Goal: Information Seeking & Learning: Learn about a topic

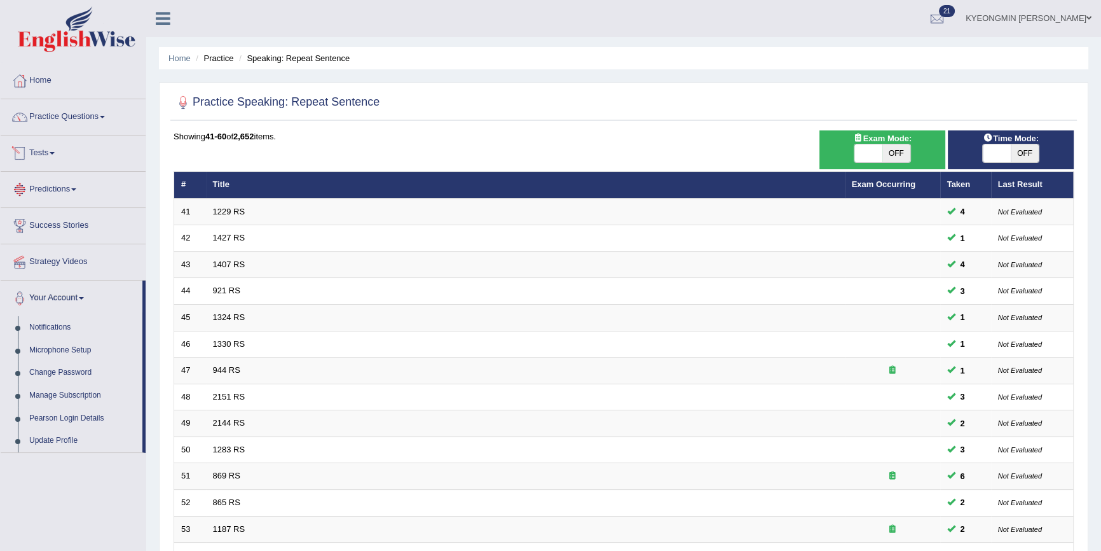
click at [67, 190] on link "Predictions" at bounding box center [73, 188] width 145 height 32
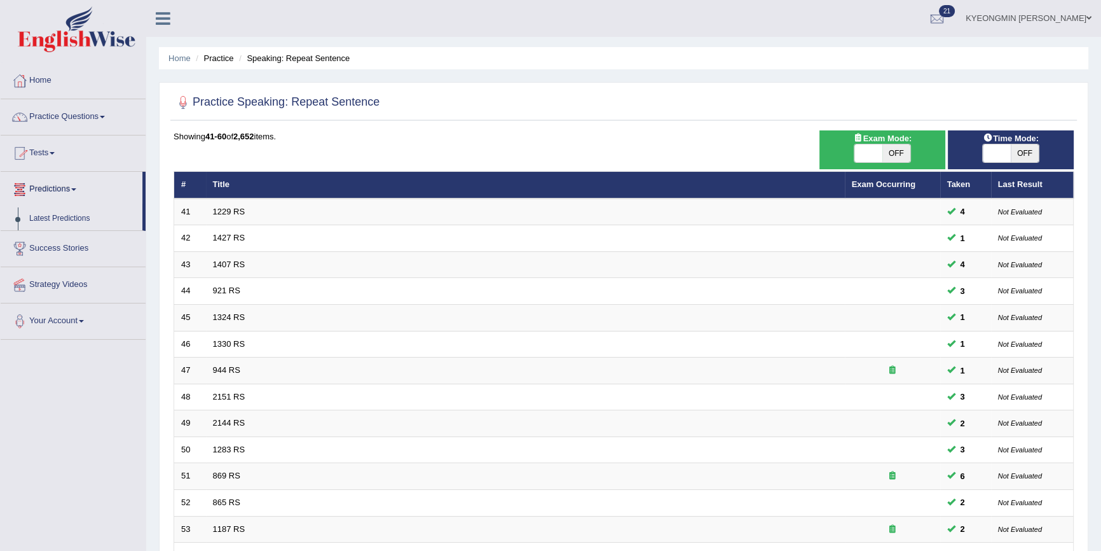
click at [49, 158] on link "Tests" at bounding box center [73, 151] width 145 height 32
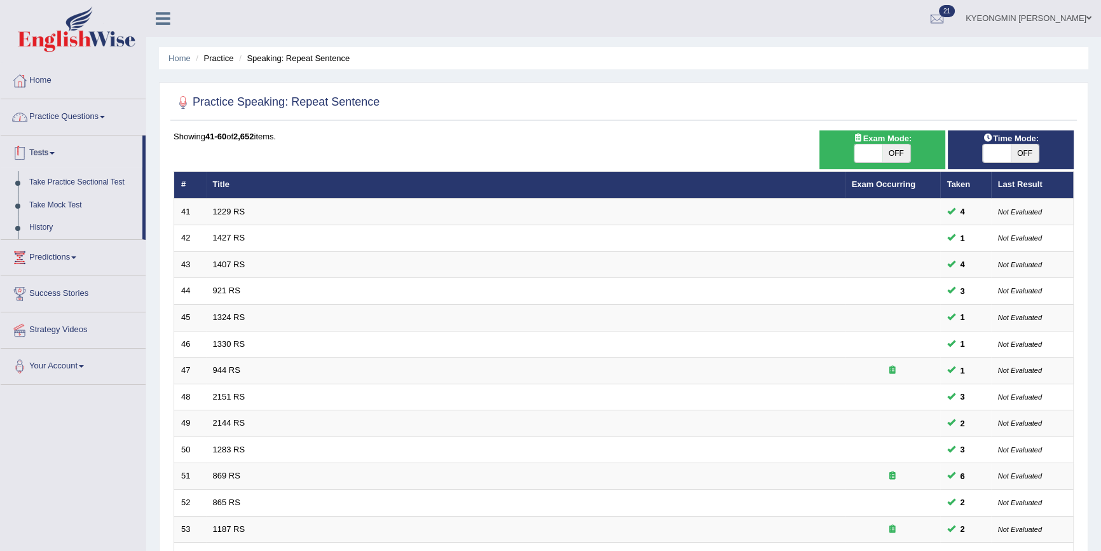
click at [75, 128] on link "Practice Questions" at bounding box center [73, 115] width 145 height 32
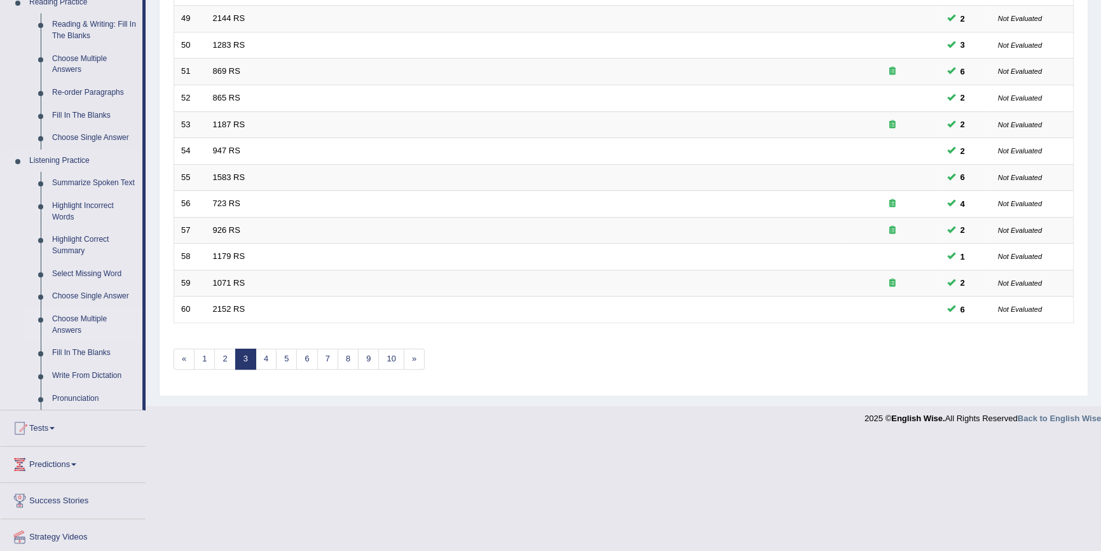
scroll to position [387, 0]
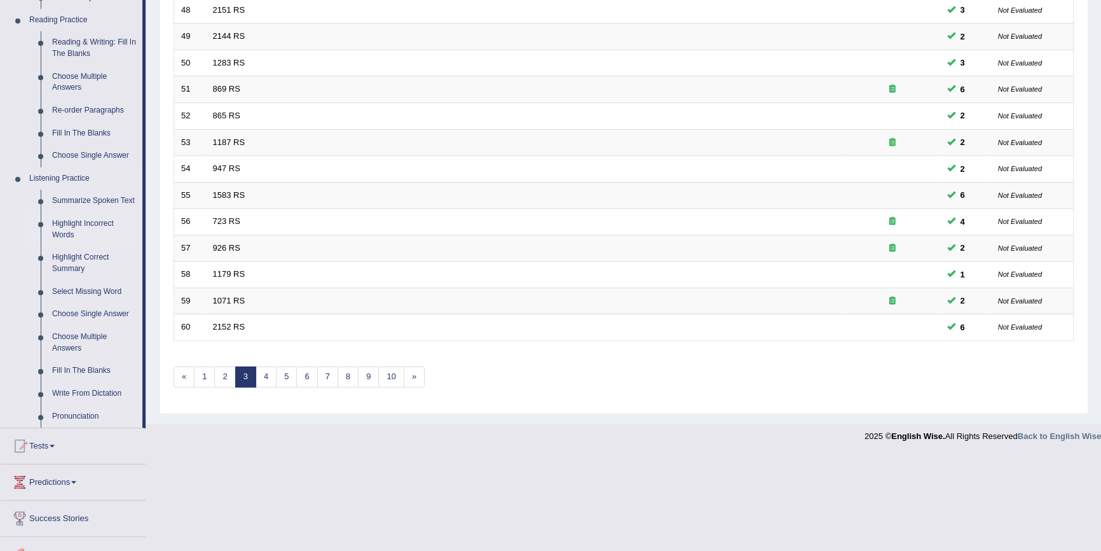
click at [102, 221] on link "Highlight Incorrect Words" at bounding box center [94, 229] width 96 height 34
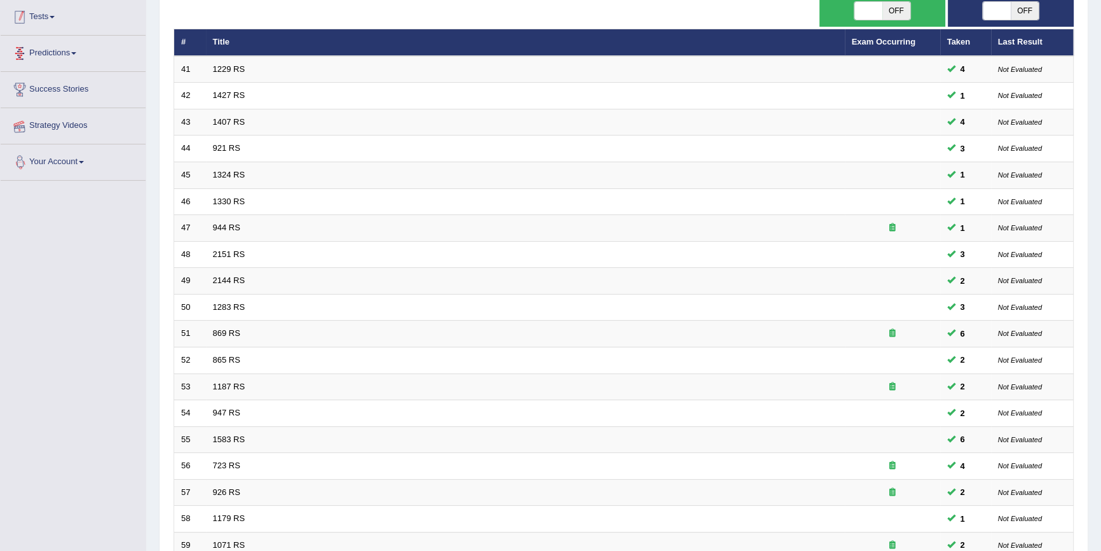
scroll to position [179, 0]
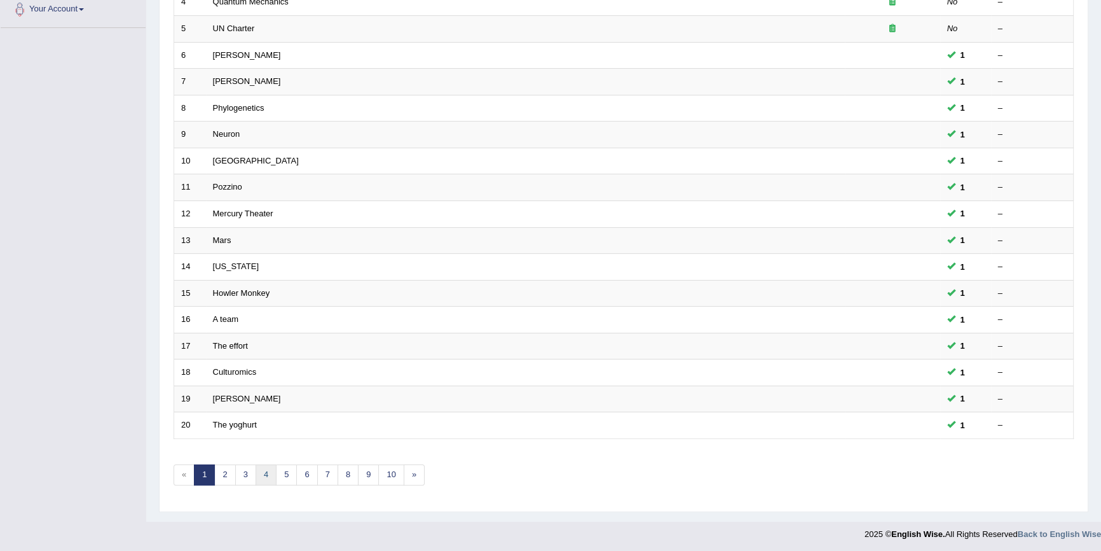
click at [261, 475] on link "4" at bounding box center [266, 474] width 21 height 21
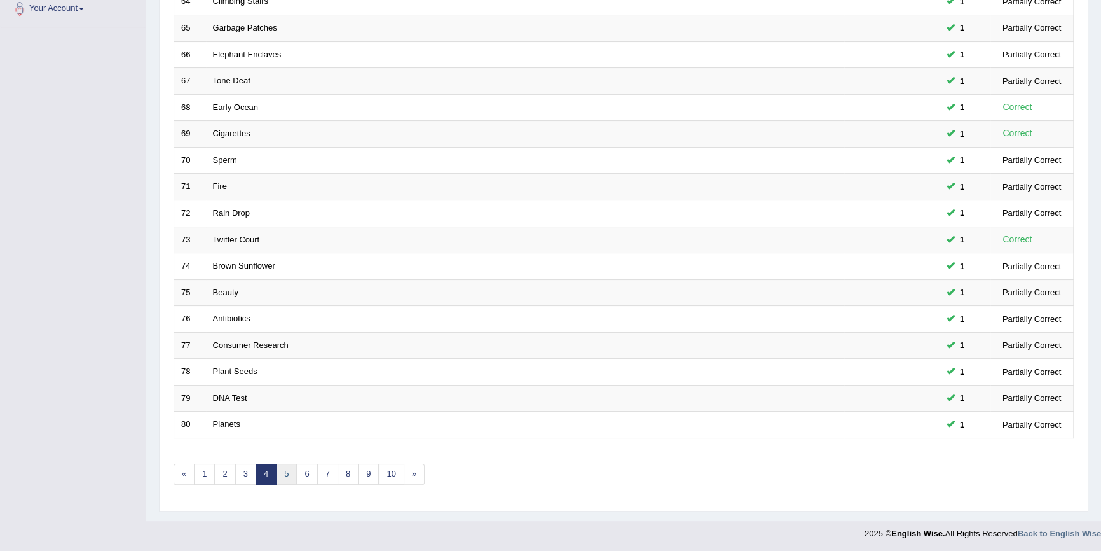
click at [284, 469] on link "5" at bounding box center [286, 474] width 21 height 21
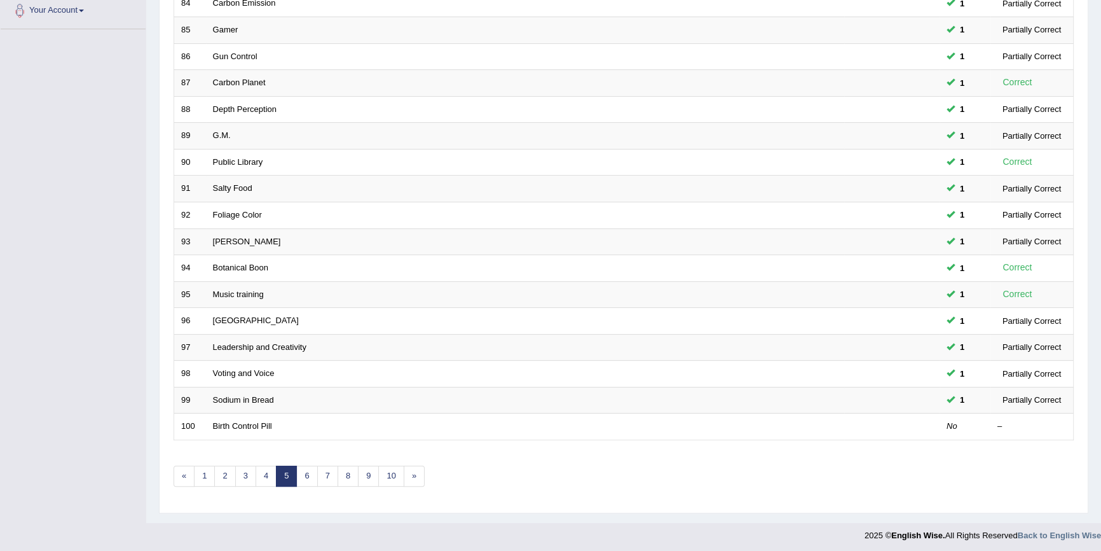
scroll to position [289, 0]
click at [310, 477] on link "6" at bounding box center [306, 474] width 21 height 21
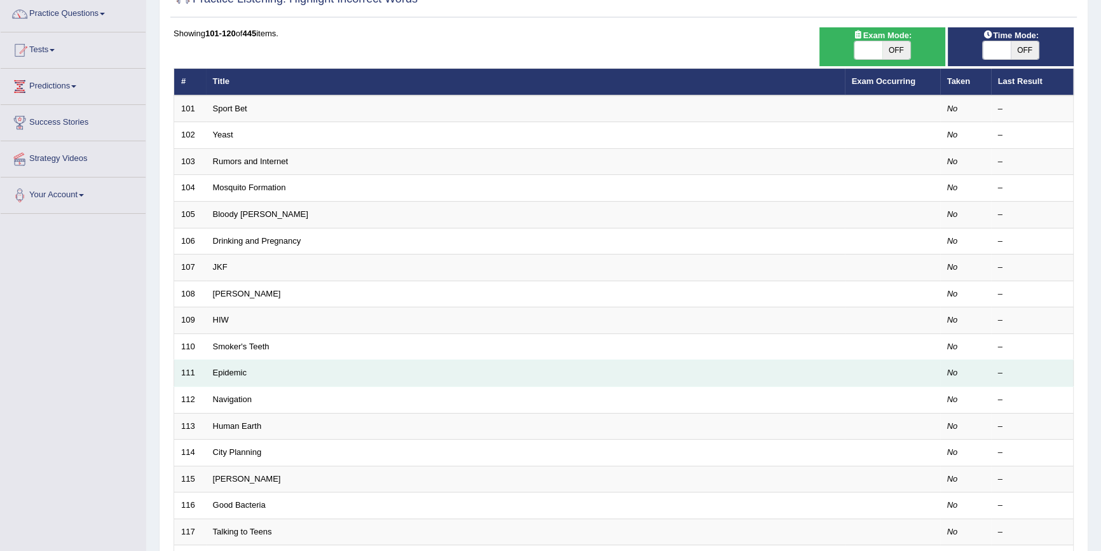
scroll to position [115, 0]
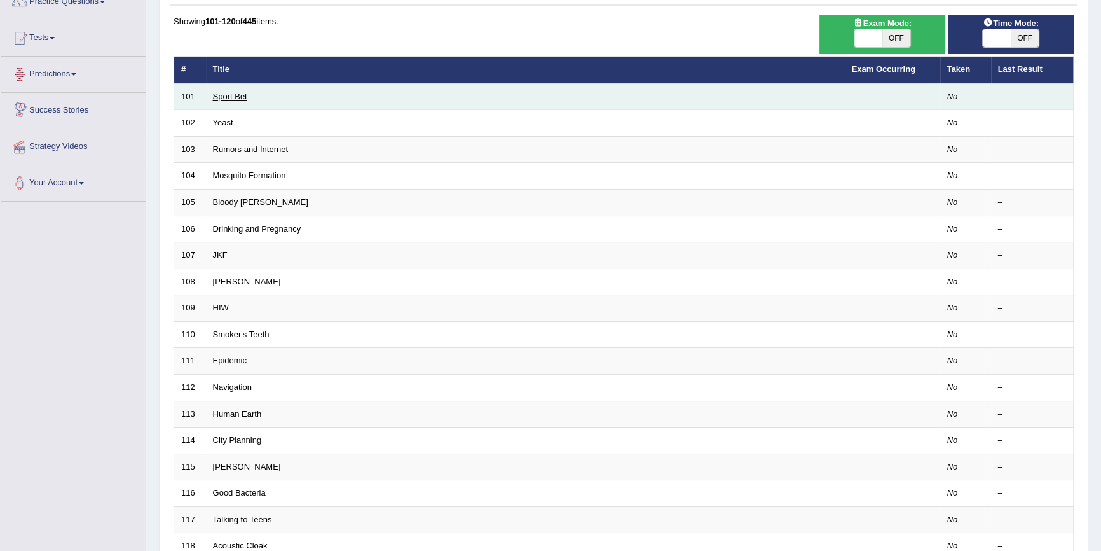
click at [235, 100] on link "Sport Bet" at bounding box center [230, 97] width 34 height 10
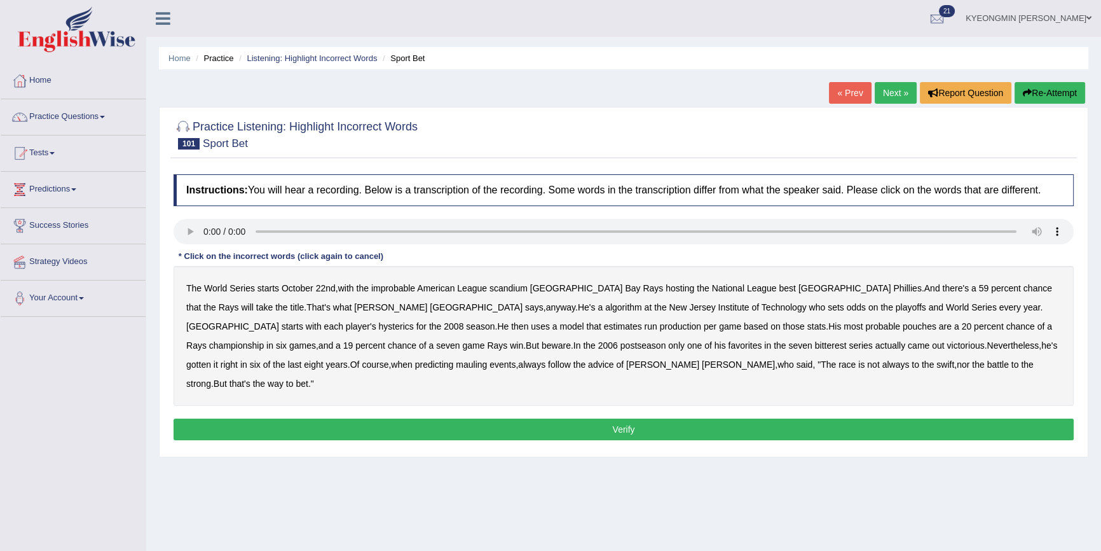
click at [471, 286] on b "League" at bounding box center [472, 288] width 30 height 10
click at [514, 289] on b "scandium" at bounding box center [509, 288] width 38 height 10
click at [605, 305] on b "algorithm" at bounding box center [623, 307] width 37 height 10
click at [903, 324] on b "pouches" at bounding box center [920, 326] width 34 height 10
click at [815, 345] on b "bitterest" at bounding box center [831, 345] width 32 height 10
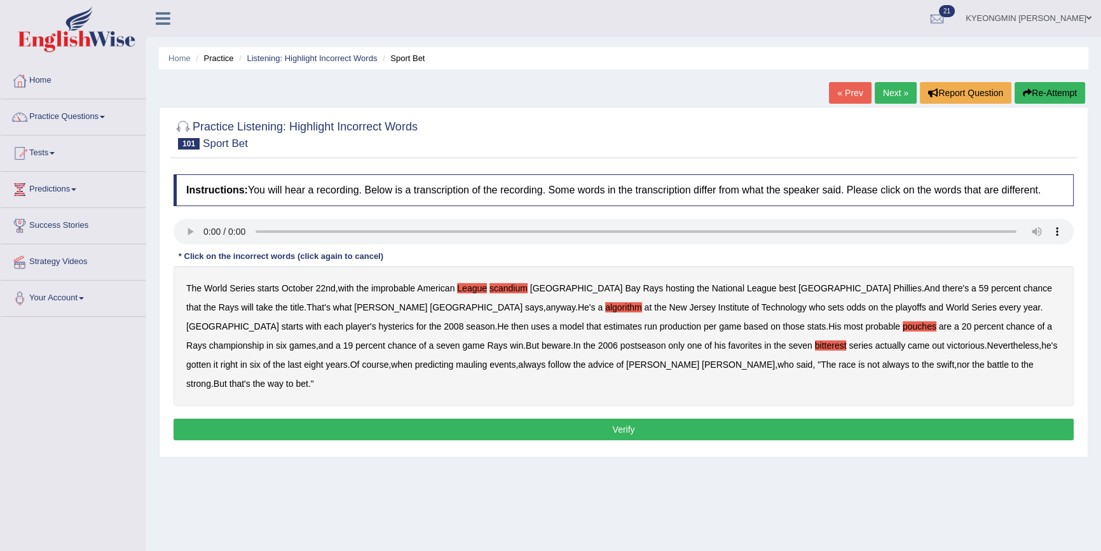
click at [456, 366] on b "mauling" at bounding box center [471, 364] width 31 height 10
click at [715, 418] on button "Verify" at bounding box center [624, 429] width 901 height 22
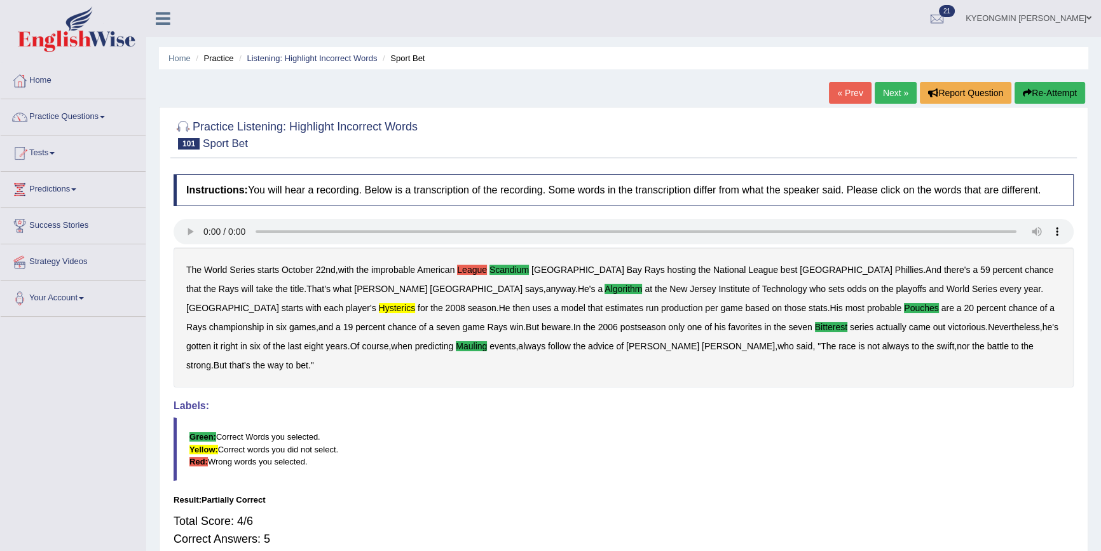
click at [482, 273] on b "League" at bounding box center [472, 270] width 30 height 10
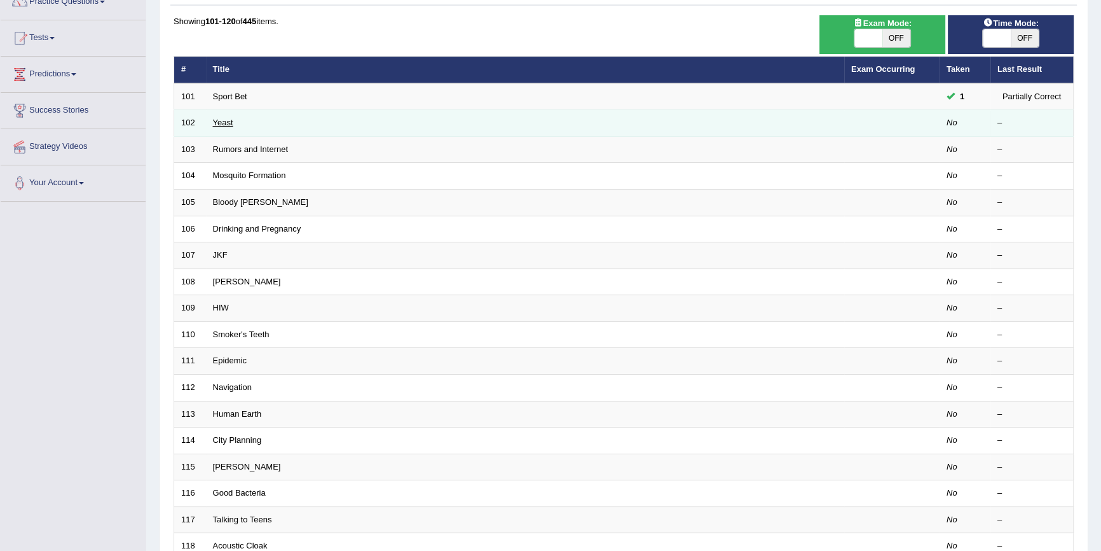
click at [217, 123] on link "Yeast" at bounding box center [223, 123] width 20 height 10
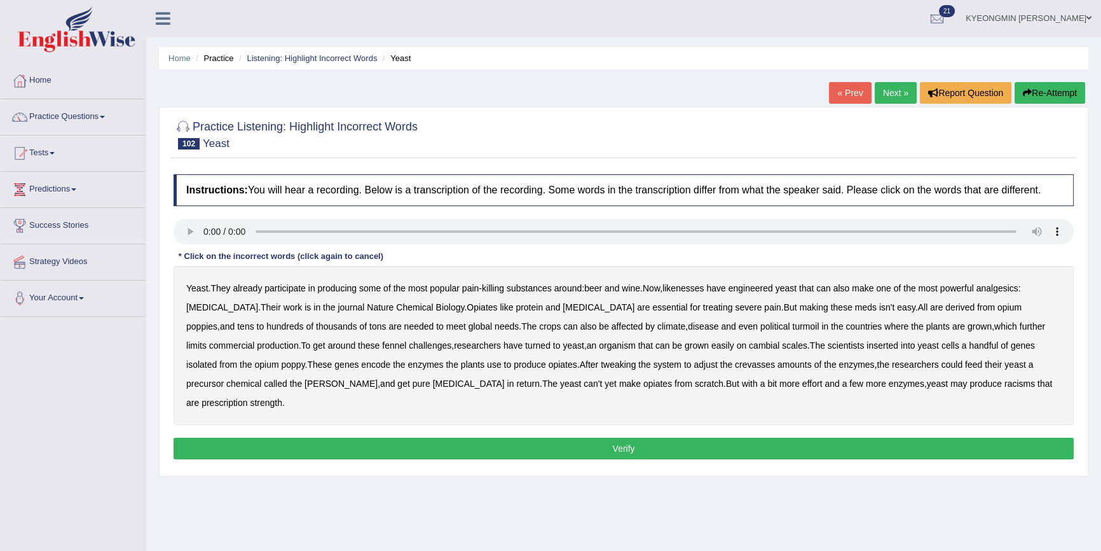
click at [704, 287] on b "likenesses" at bounding box center [683, 288] width 41 height 10
click at [516, 311] on b "protein" at bounding box center [529, 307] width 27 height 10
click at [382, 347] on b "fennel" at bounding box center [394, 345] width 24 height 10
click at [749, 345] on b "cambial" at bounding box center [764, 345] width 31 height 10
click at [735, 362] on b "crevasses" at bounding box center [755, 364] width 40 height 10
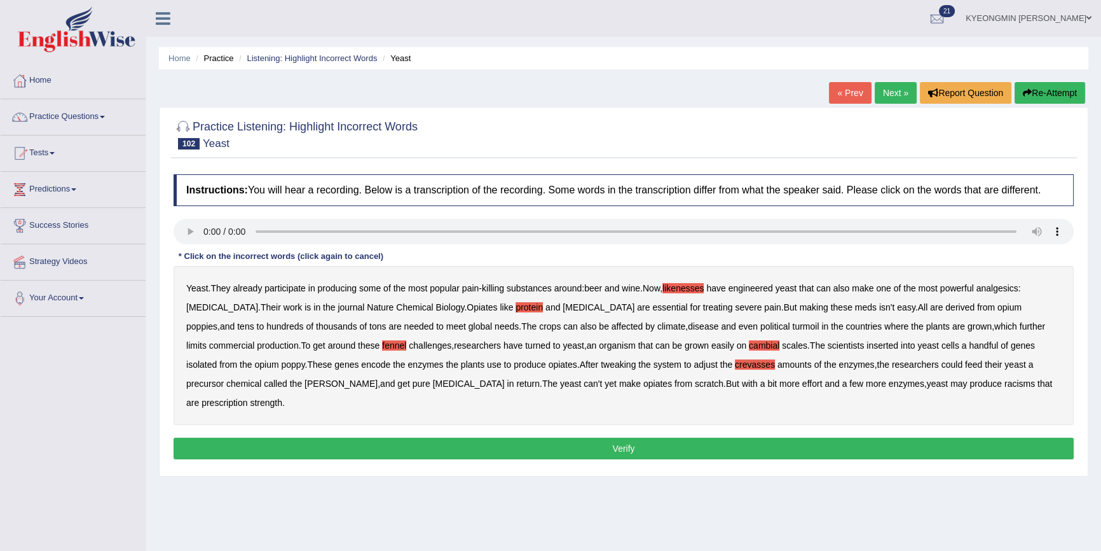
drag, startPoint x: 867, startPoint y: 385, endPoint x: 873, endPoint y: 392, distance: 8.6
click at [868, 389] on div "Yeast . They already participate in producing some of the most popular pain - k…" at bounding box center [624, 345] width 901 height 159
click at [1005, 383] on b "racisms" at bounding box center [1020, 383] width 31 height 10
click at [800, 438] on button "Verify" at bounding box center [624, 449] width 901 height 22
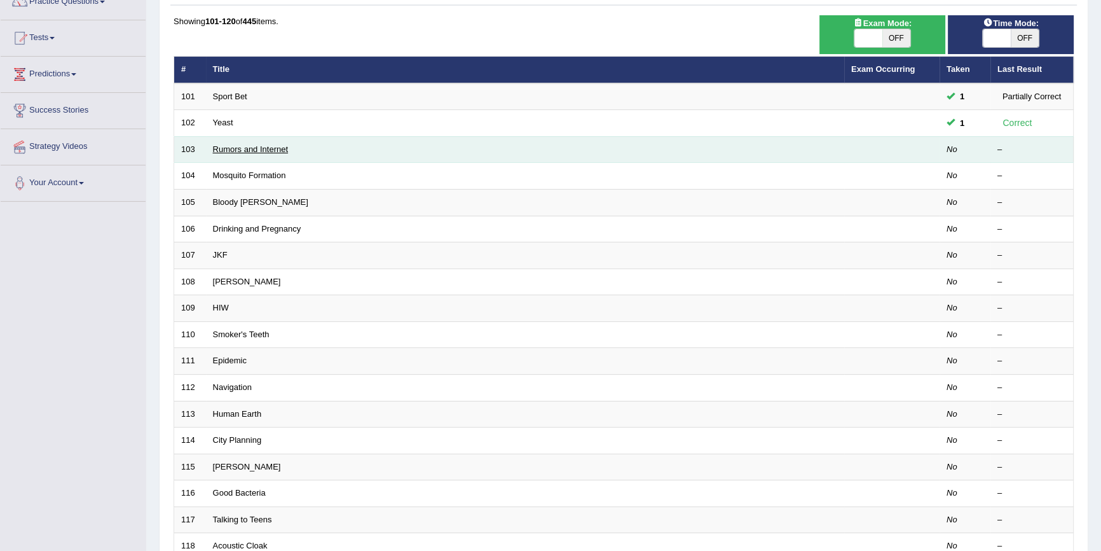
click at [260, 148] on link "Rumors and Internet" at bounding box center [251, 149] width 76 height 10
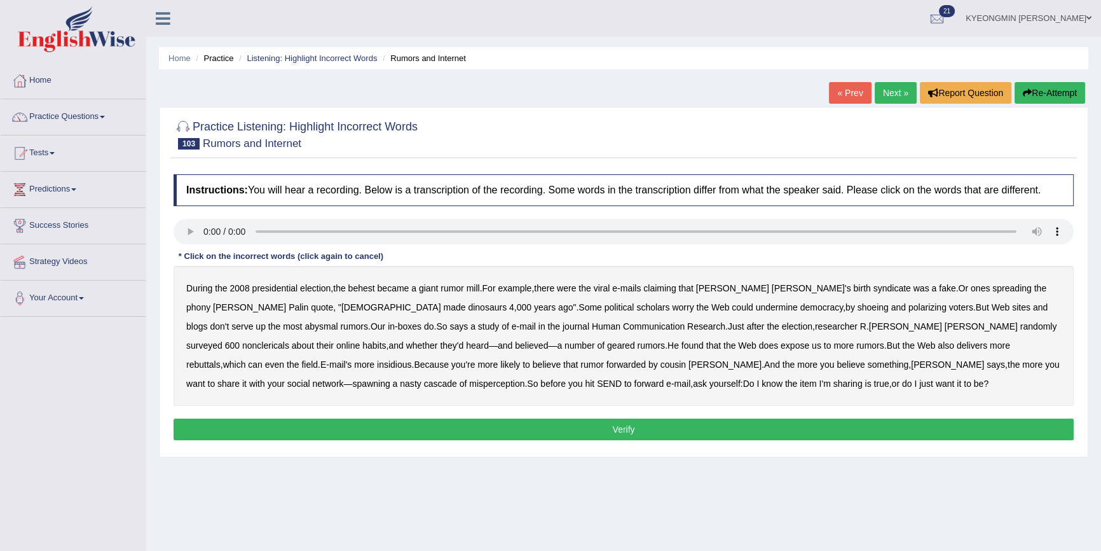
click at [373, 287] on b "behest" at bounding box center [362, 288] width 27 height 10
click at [858, 312] on b "shoeing" at bounding box center [873, 307] width 31 height 10
click at [289, 340] on b "nonclericals" at bounding box center [265, 345] width 47 height 10
click at [607, 347] on b "geared" at bounding box center [621, 345] width 28 height 10
click at [574, 425] on button "Verify" at bounding box center [624, 429] width 901 height 22
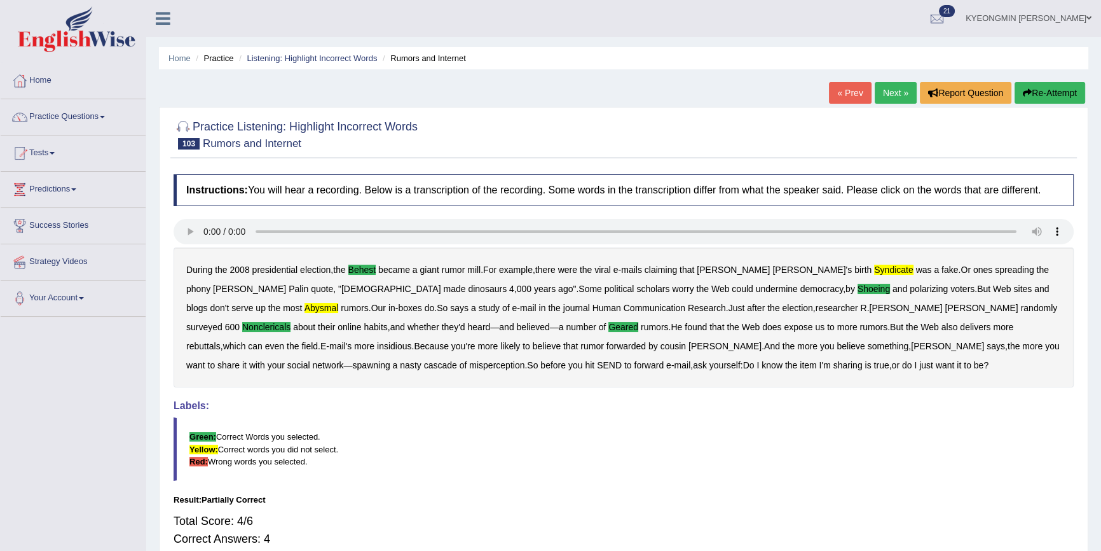
click at [874, 271] on b "syndicate" at bounding box center [893, 270] width 39 height 10
click at [339, 303] on b "abysmal" at bounding box center [322, 308] width 34 height 10
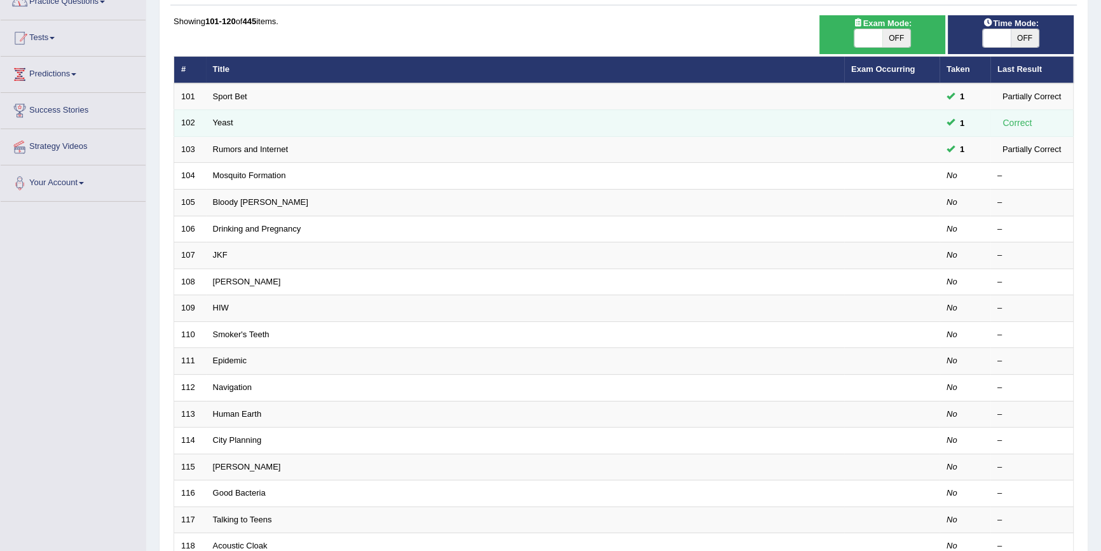
scroll to position [115, 0]
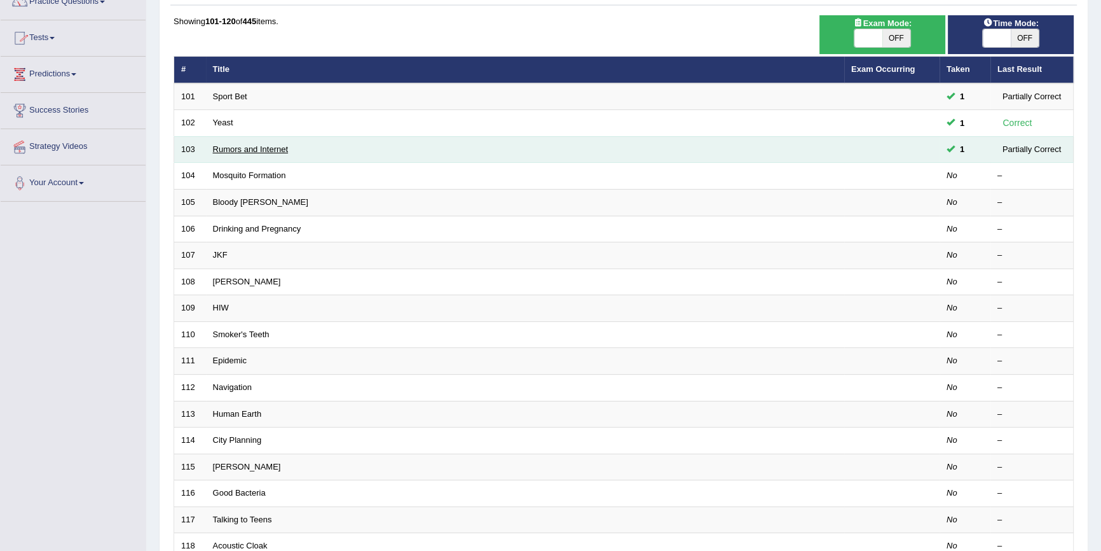
click at [248, 150] on link "Rumors and Internet" at bounding box center [251, 149] width 76 height 10
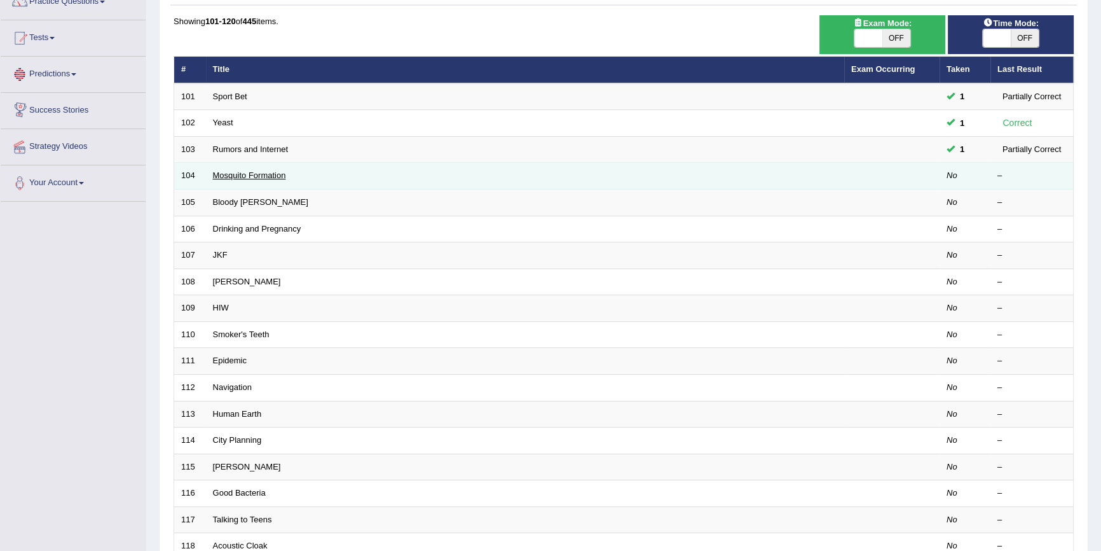
click at [273, 174] on link "Mosquito Formation" at bounding box center [249, 175] width 73 height 10
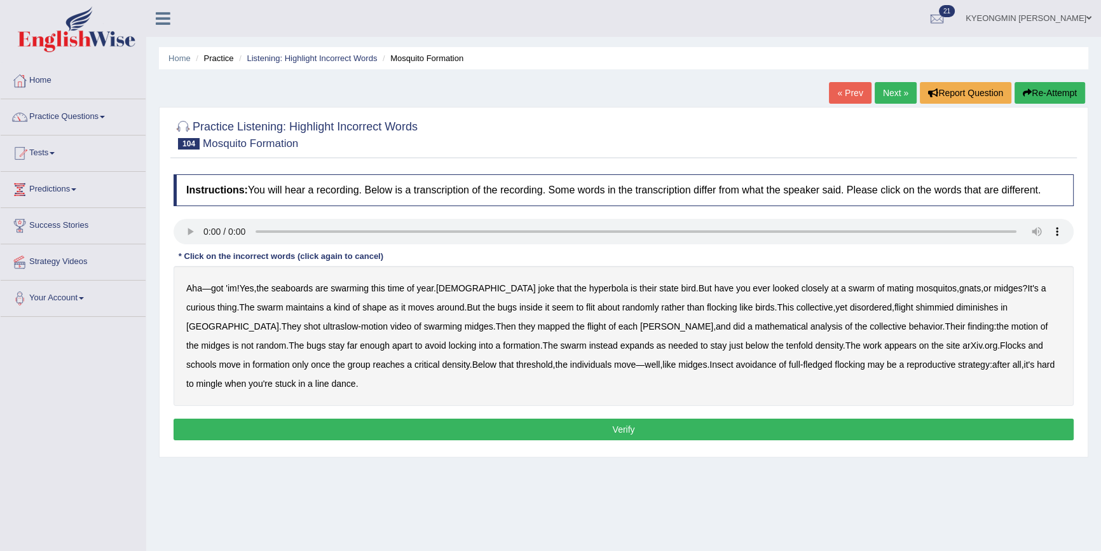
click at [306, 288] on b "seaboards" at bounding box center [292, 288] width 41 height 10
click at [590, 287] on b "hyperbola" at bounding box center [609, 288] width 39 height 10
click at [916, 305] on b "shimmied" at bounding box center [935, 307] width 38 height 10
click at [786, 350] on b "tenfold" at bounding box center [799, 345] width 27 height 10
click at [871, 429] on button "Verify" at bounding box center [624, 429] width 901 height 22
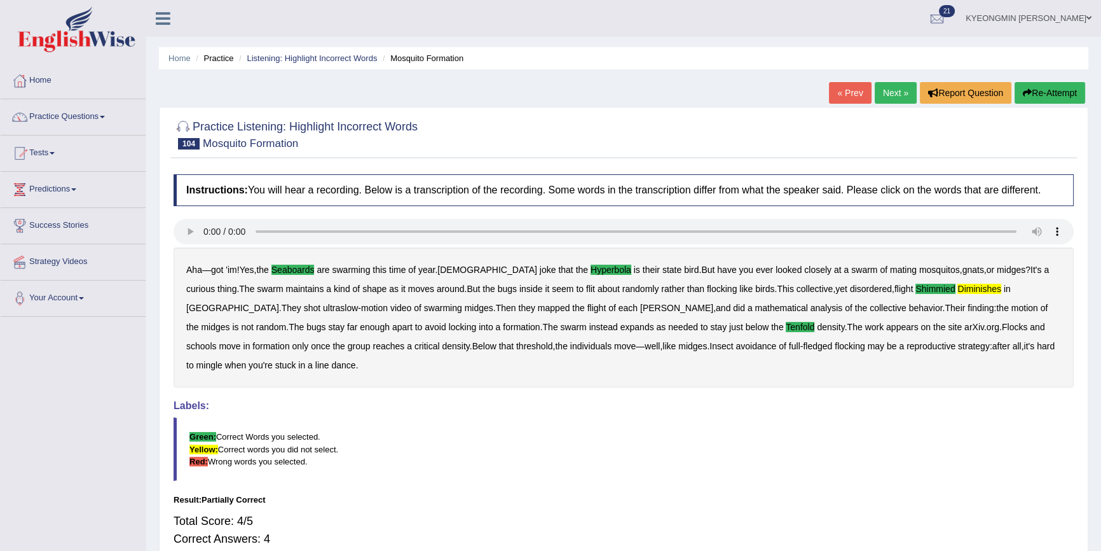
click at [932, 279] on div "Aha — got 'im ! Yes , the seaboards are swarming this time of year . Alaskans j…" at bounding box center [624, 317] width 901 height 140
click at [958, 289] on b "diminishes" at bounding box center [979, 289] width 43 height 10
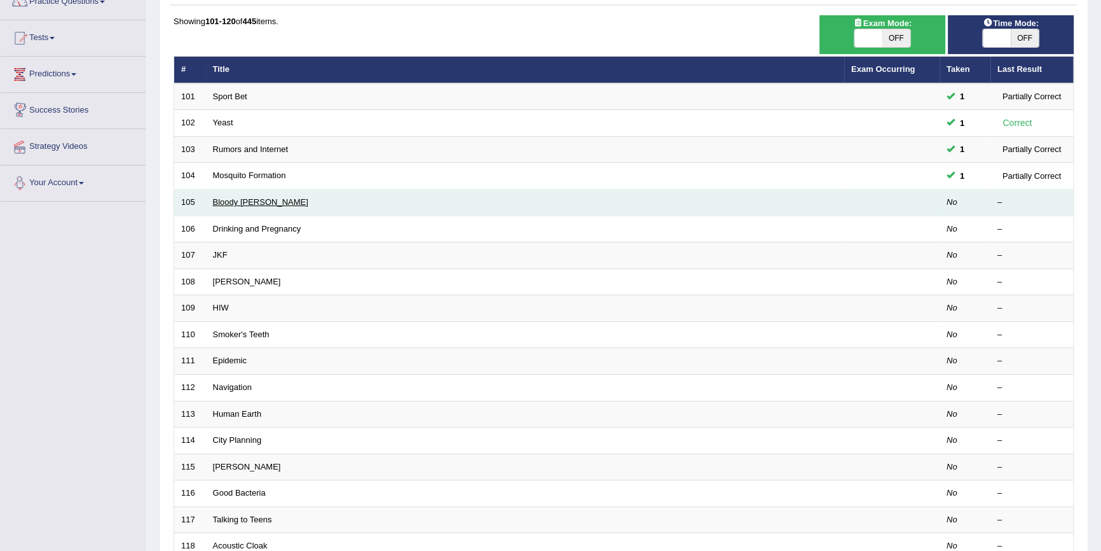
click at [235, 204] on link "Bloody [PERSON_NAME]" at bounding box center [260, 202] width 95 height 10
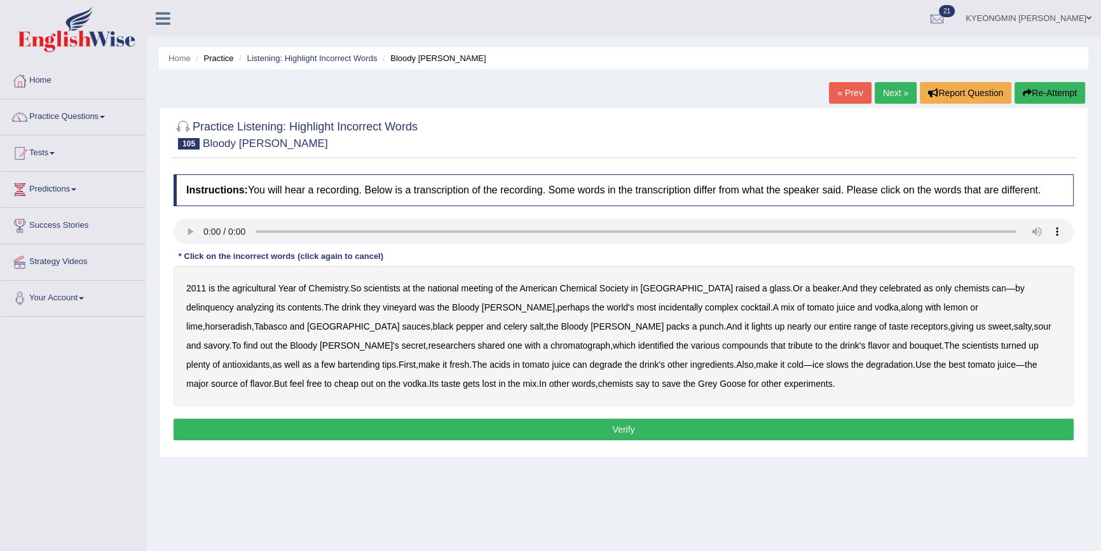
click at [272, 293] on b "agricultural" at bounding box center [253, 288] width 43 height 10
click at [234, 302] on b "delinquency" at bounding box center [210, 307] width 48 height 10
click at [383, 305] on b "vineyard" at bounding box center [400, 307] width 34 height 10
click at [659, 308] on b "incidentally" at bounding box center [681, 307] width 44 height 10
click at [1002, 344] on b "turned" at bounding box center [1014, 345] width 25 height 10
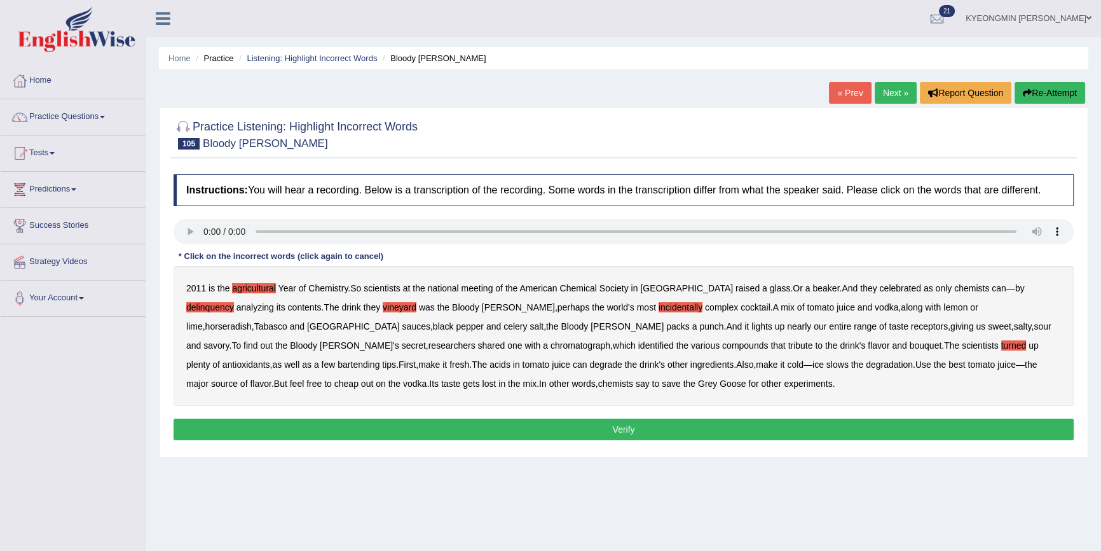
click at [347, 426] on button "Verify" at bounding box center [624, 429] width 901 height 22
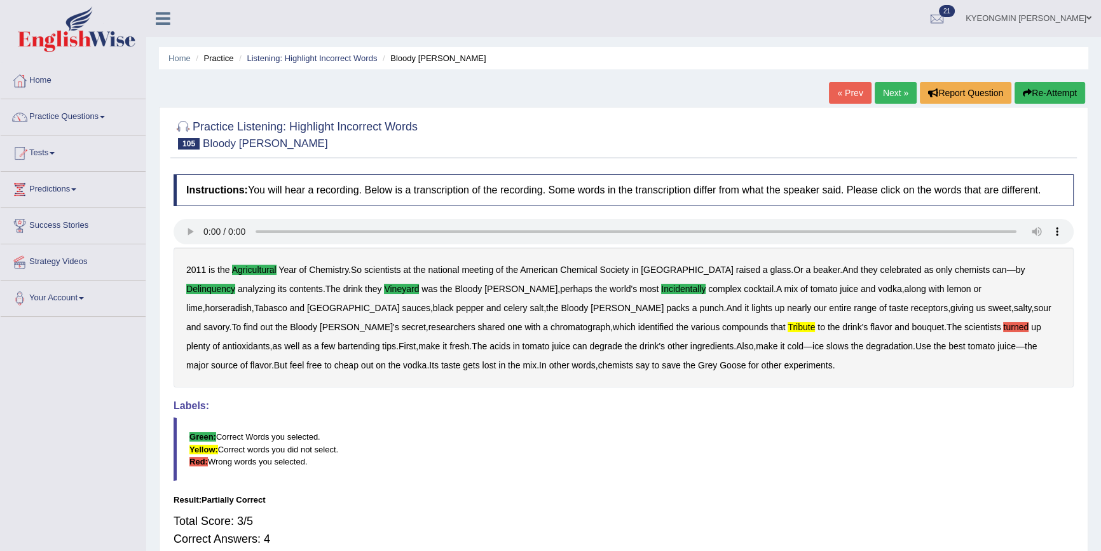
click at [788, 326] on b "tribute" at bounding box center [801, 327] width 27 height 10
click at [1004, 331] on b "turned" at bounding box center [1016, 327] width 25 height 10
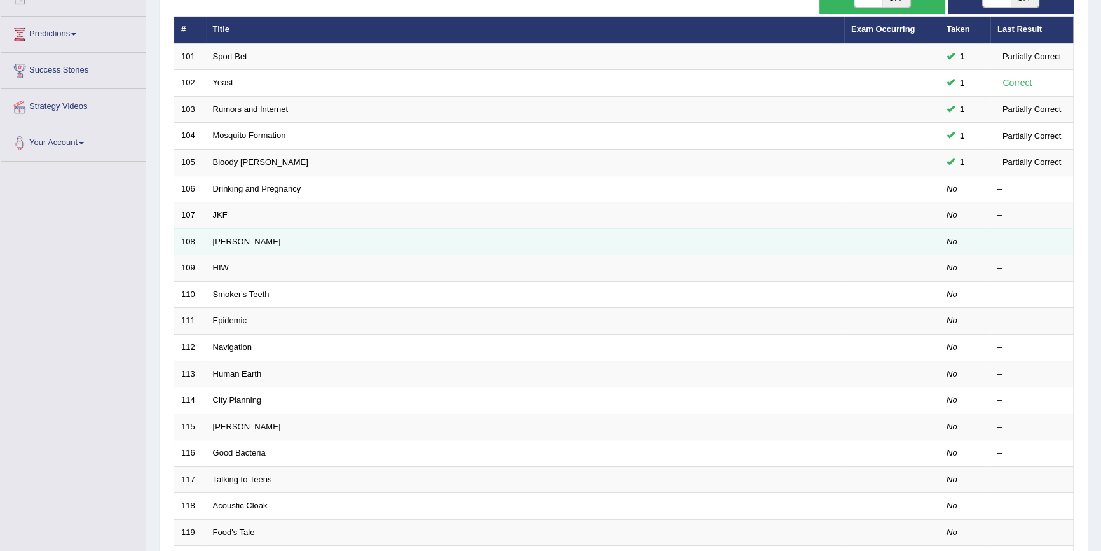
scroll to position [173, 0]
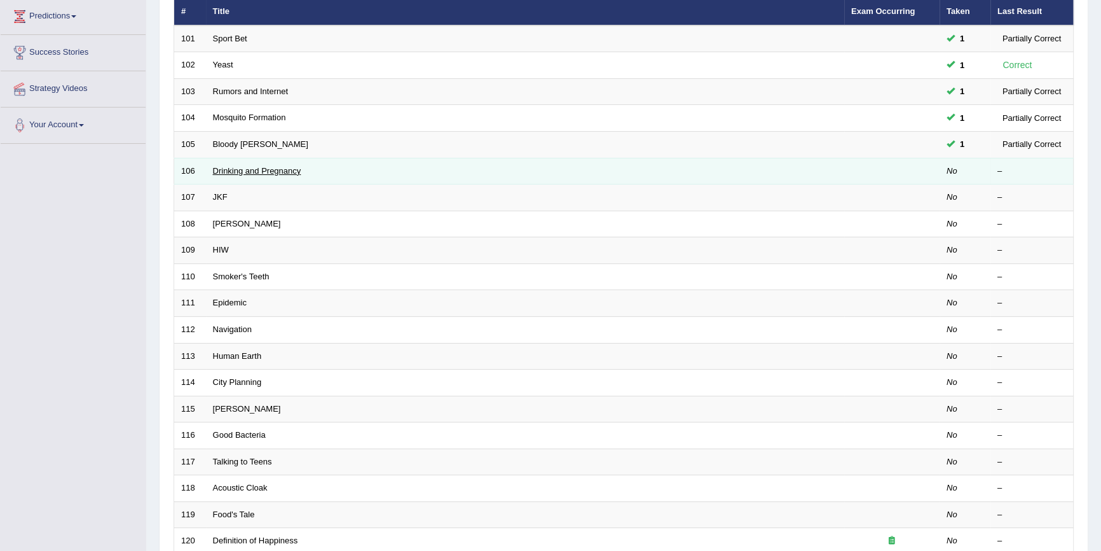
click at [242, 166] on link "Drinking and Pregnancy" at bounding box center [257, 171] width 88 height 10
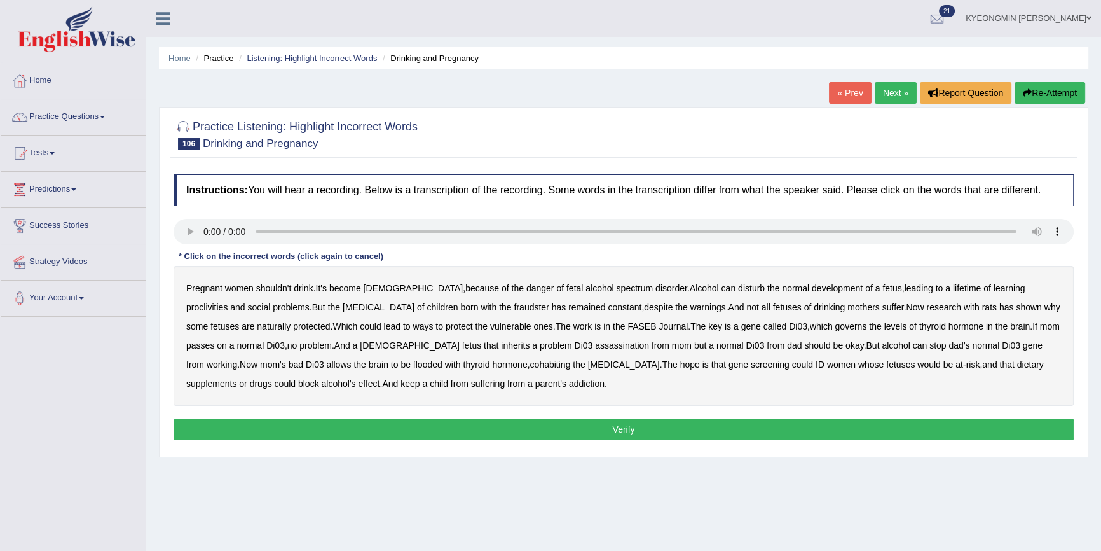
click at [228, 302] on b "proclivities" at bounding box center [206, 307] width 41 height 10
click at [343, 302] on b "decongestant" at bounding box center [379, 307] width 72 height 10
click at [530, 365] on b "cohabiting" at bounding box center [550, 364] width 41 height 10
click at [469, 417] on div "Instructions: You will hear a recording. Below is a transcription of the record…" at bounding box center [623, 309] width 907 height 282
click at [471, 426] on button "Verify" at bounding box center [624, 429] width 901 height 22
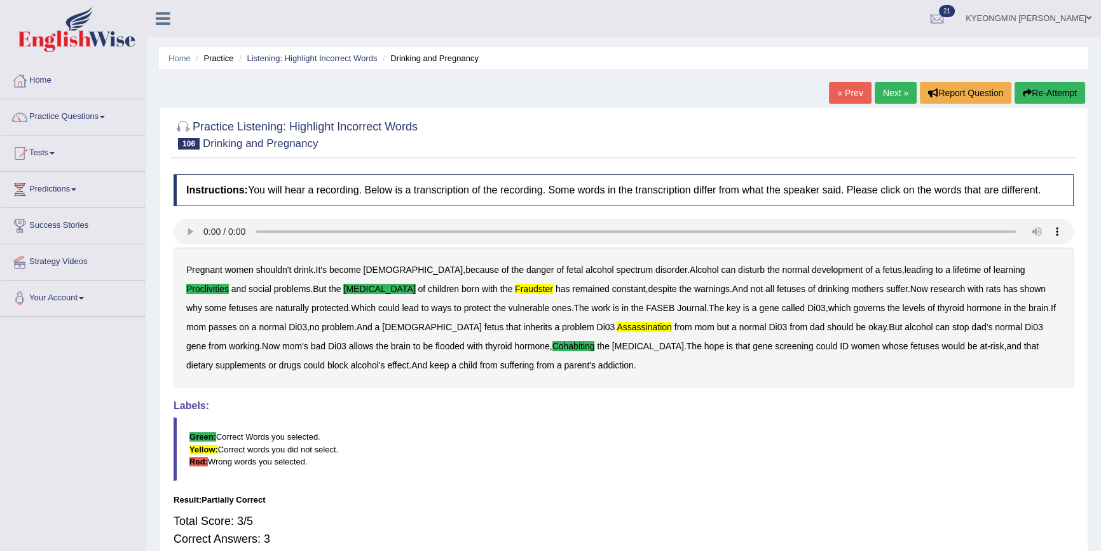
drag, startPoint x: 441, startPoint y: 290, endPoint x: 452, endPoint y: 301, distance: 14.8
click at [515, 291] on b "fraudster" at bounding box center [534, 289] width 38 height 10
click at [617, 331] on b "assassination" at bounding box center [644, 327] width 55 height 10
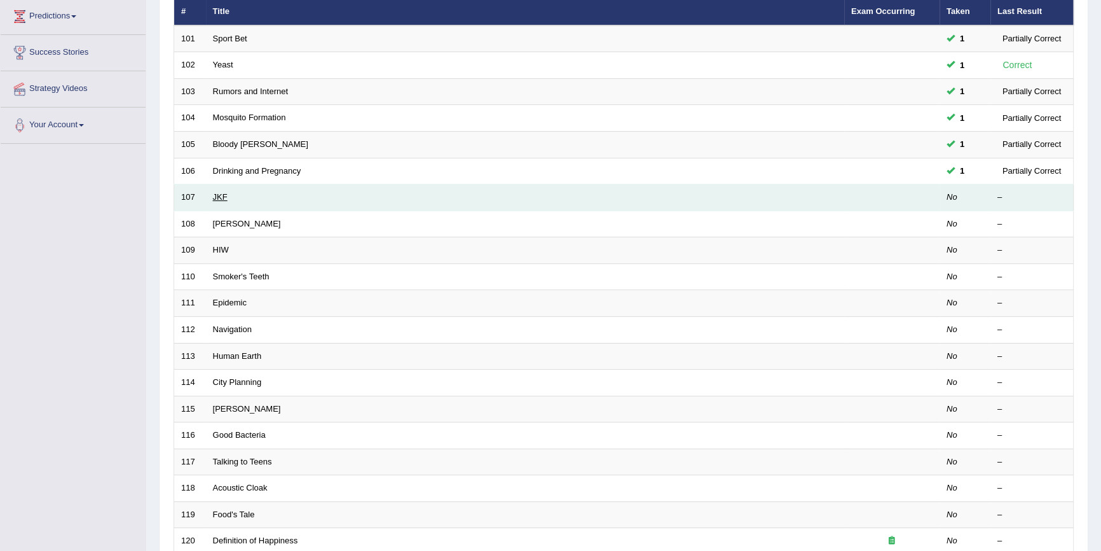
click at [216, 198] on link "JKF" at bounding box center [220, 197] width 15 height 10
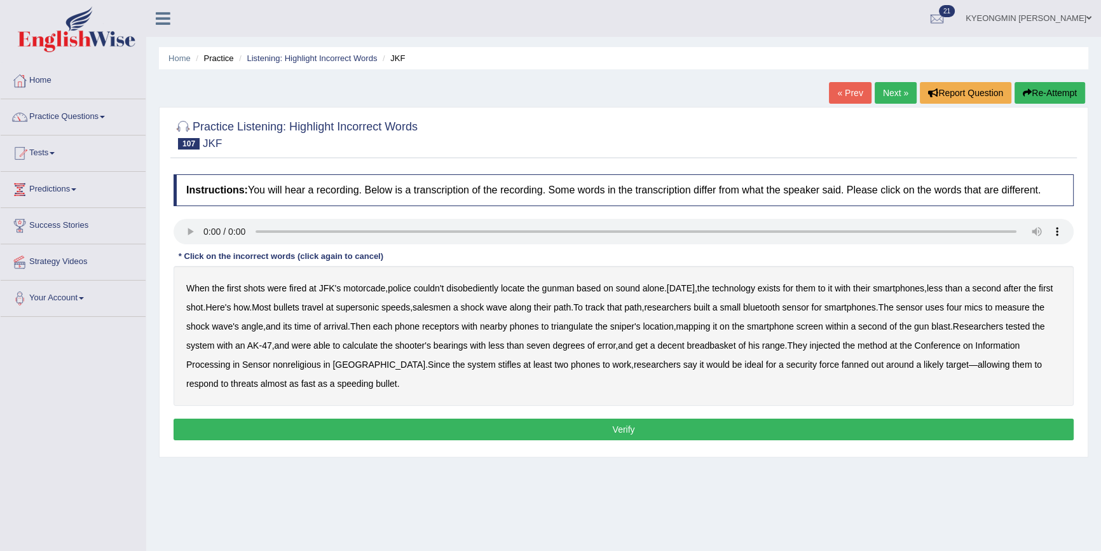
click at [480, 287] on b "disobediently" at bounding box center [472, 288] width 52 height 10
click at [451, 310] on b "salesmen" at bounding box center [432, 307] width 38 height 10
click at [457, 324] on b "receptors" at bounding box center [440, 326] width 37 height 10
click at [827, 347] on b "injected" at bounding box center [825, 345] width 31 height 10
click at [499, 366] on b "stifles" at bounding box center [510, 364] width 23 height 10
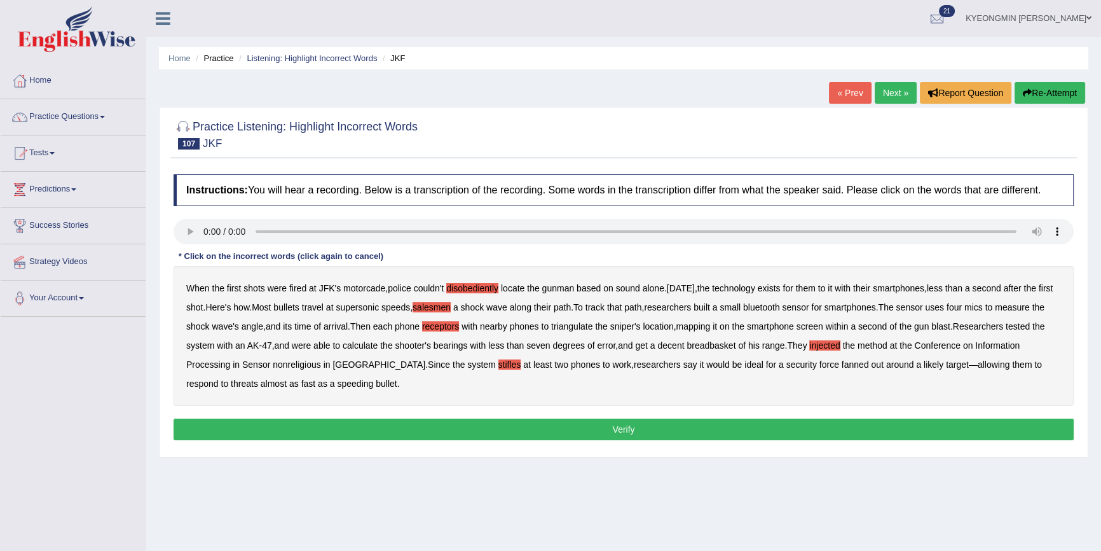
click at [458, 429] on button "Verify" at bounding box center [624, 429] width 901 height 22
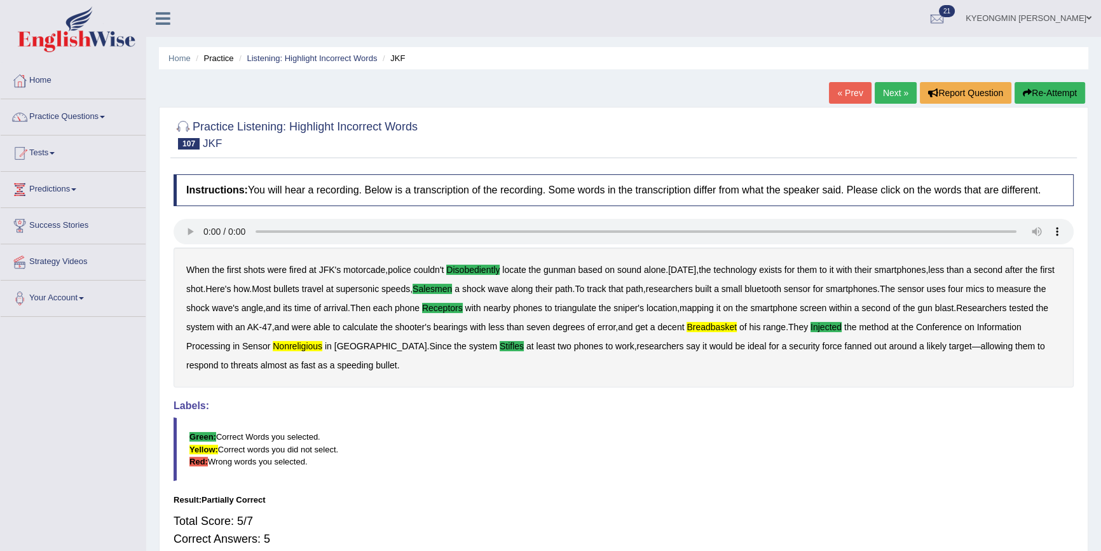
click at [734, 328] on b "breadbasket" at bounding box center [712, 327] width 50 height 10
click at [314, 344] on b "nonreligious" at bounding box center [298, 346] width 50 height 10
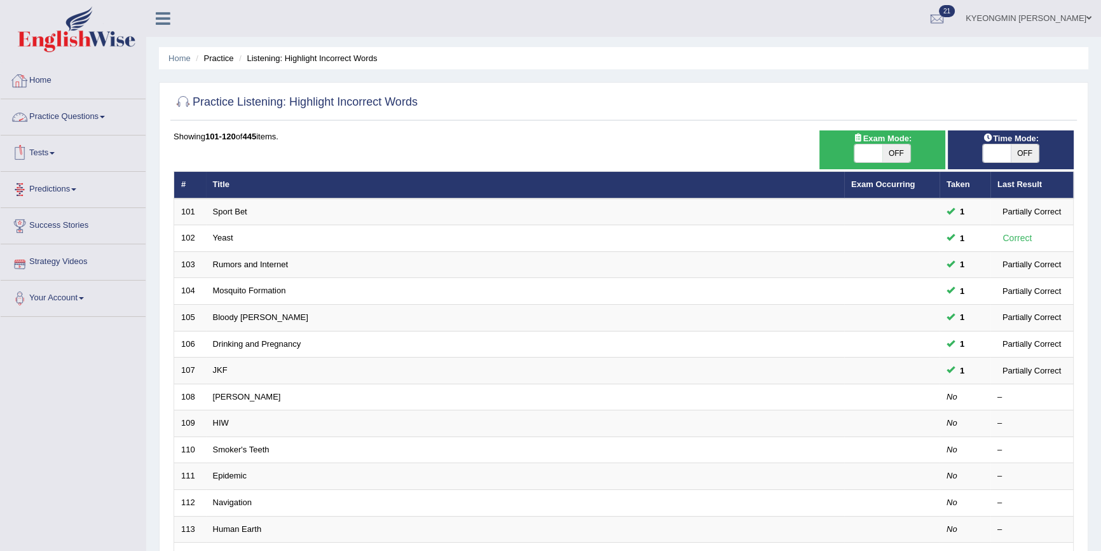
click at [79, 114] on link "Practice Questions" at bounding box center [73, 115] width 145 height 32
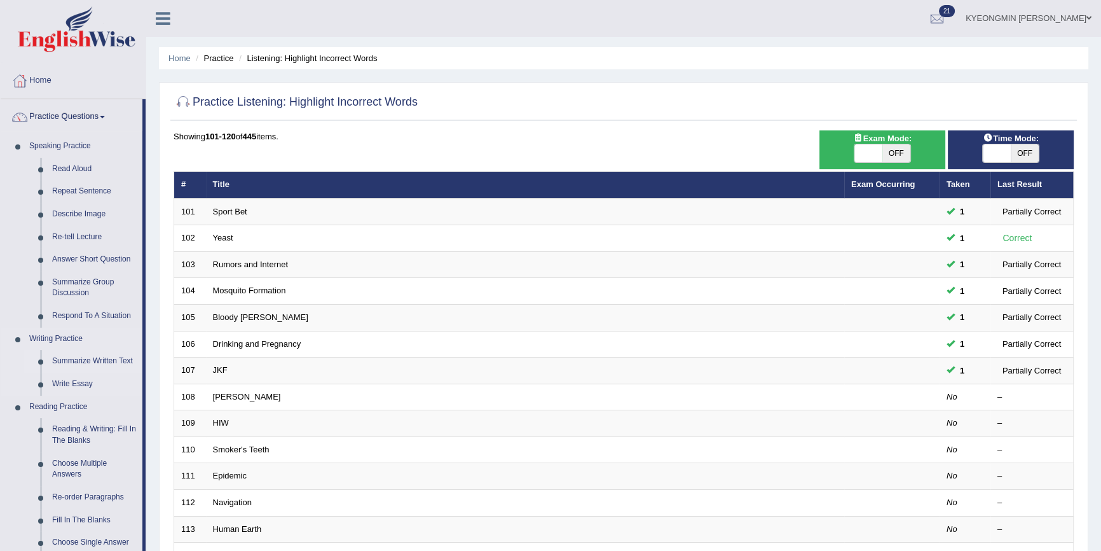
click at [93, 362] on link "Summarize Written Text" at bounding box center [94, 361] width 96 height 23
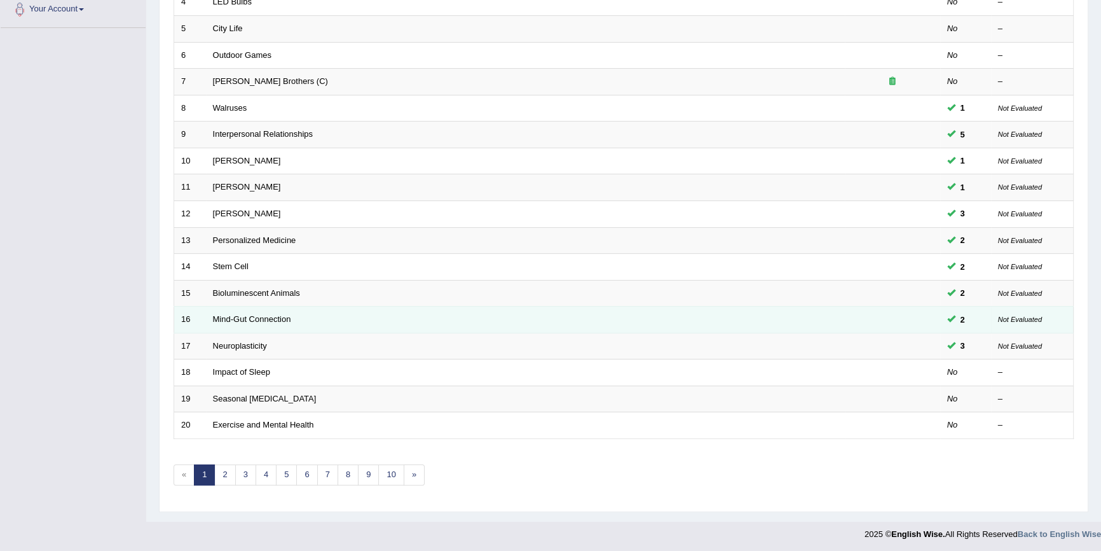
scroll to position [289, 0]
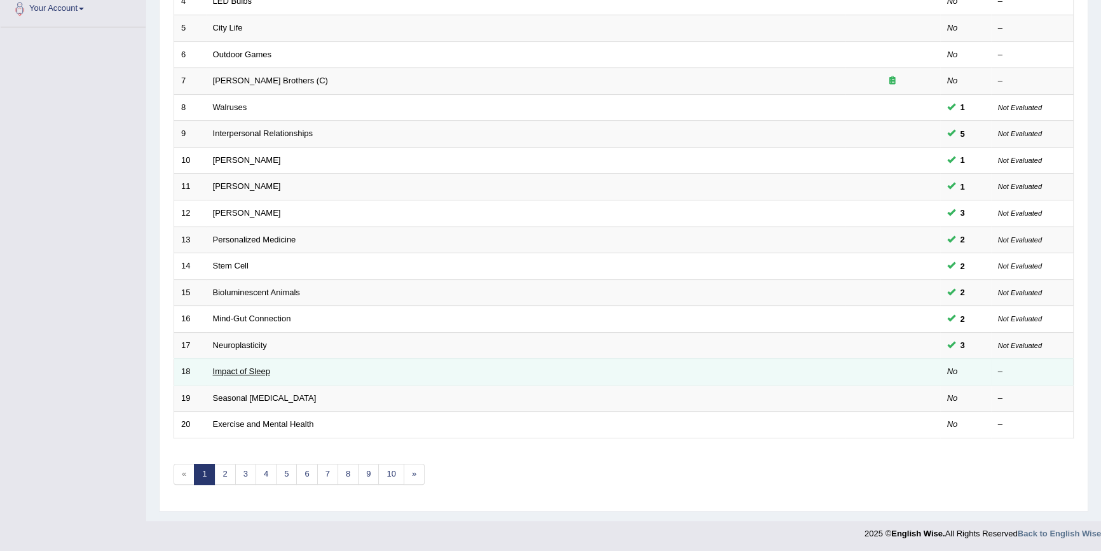
click at [264, 367] on link "Impact of Sleep" at bounding box center [241, 371] width 57 height 10
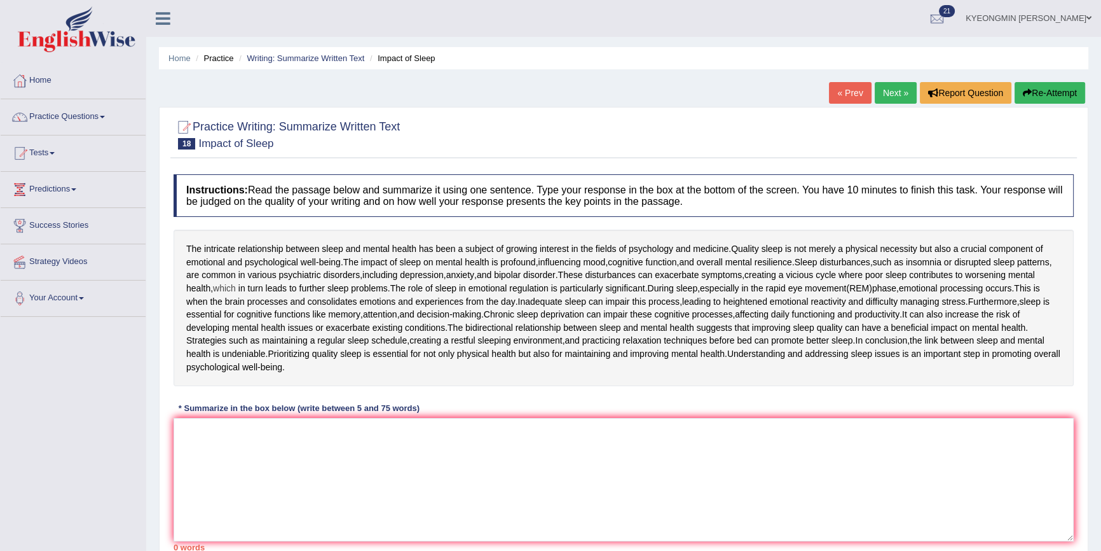
scroll to position [57, 0]
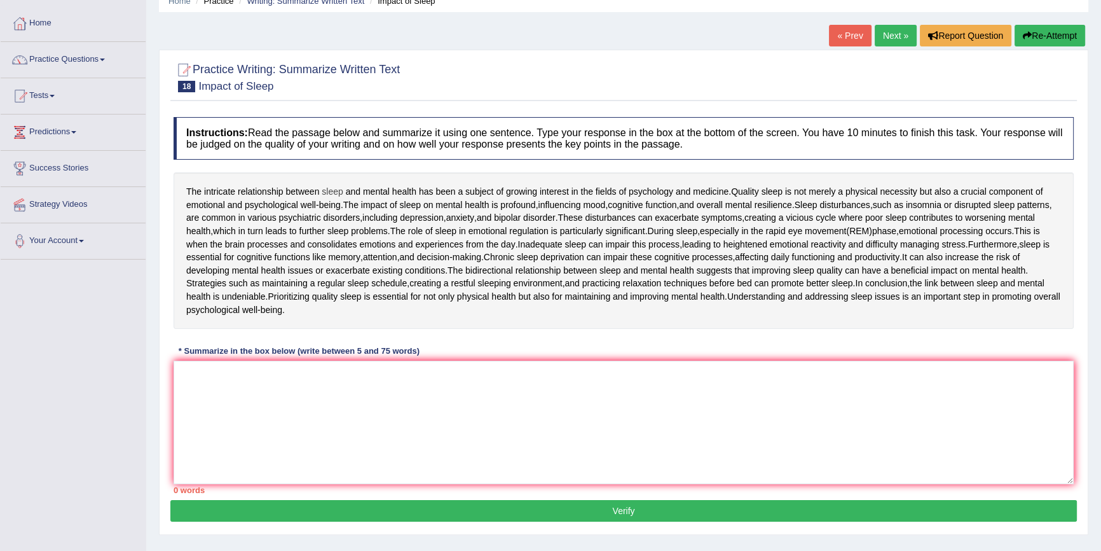
drag, startPoint x: 186, startPoint y: 189, endPoint x: 324, endPoint y: 192, distance: 137.4
click at [324, 192] on div "The intricate relationship between sleep and mental health has been a subject o…" at bounding box center [624, 250] width 901 height 156
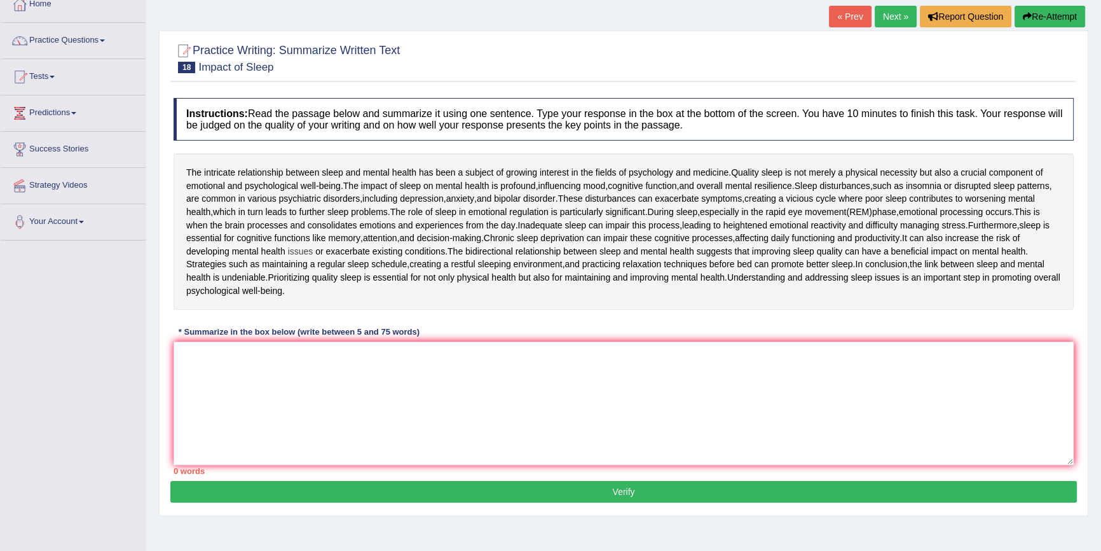
scroll to position [59, 0]
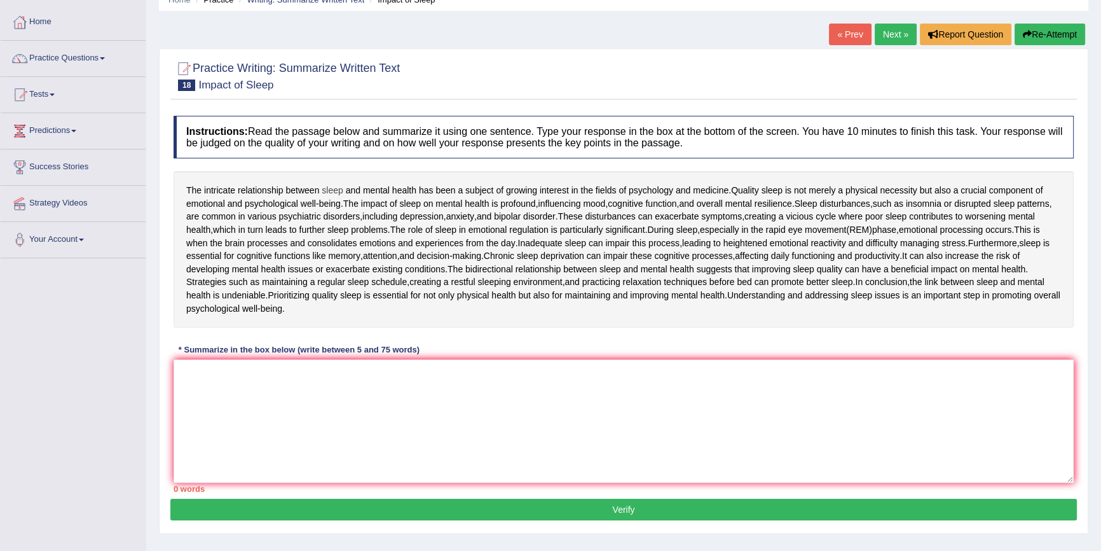
drag, startPoint x: 643, startPoint y: 171, endPoint x: 331, endPoint y: 191, distance: 312.9
click at [350, 179] on div "The intricate relationship between sleep and mental health has been a subject o…" at bounding box center [624, 249] width 901 height 156
drag, startPoint x: 186, startPoint y: 186, endPoint x: 352, endPoint y: 200, distance: 166.6
click at [350, 200] on div "The intricate relationship between sleep and mental health has been a subject o…" at bounding box center [624, 249] width 901 height 156
click at [404, 378] on textarea at bounding box center [624, 420] width 901 height 123
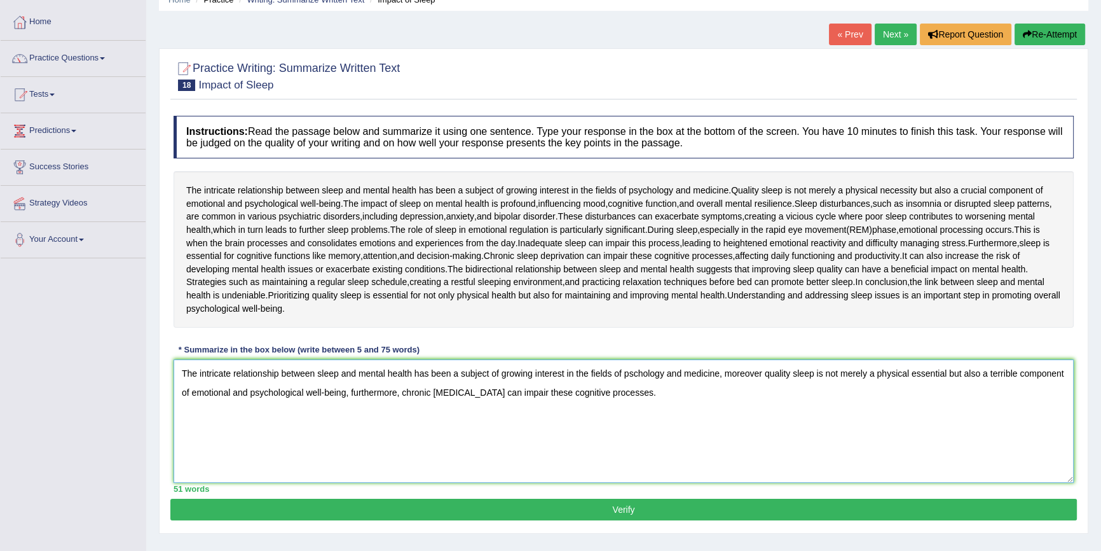
type textarea "The intricate relationship between sleep and mental health has been a subject o…"
click at [598, 511] on button "Verify" at bounding box center [623, 510] width 907 height 22
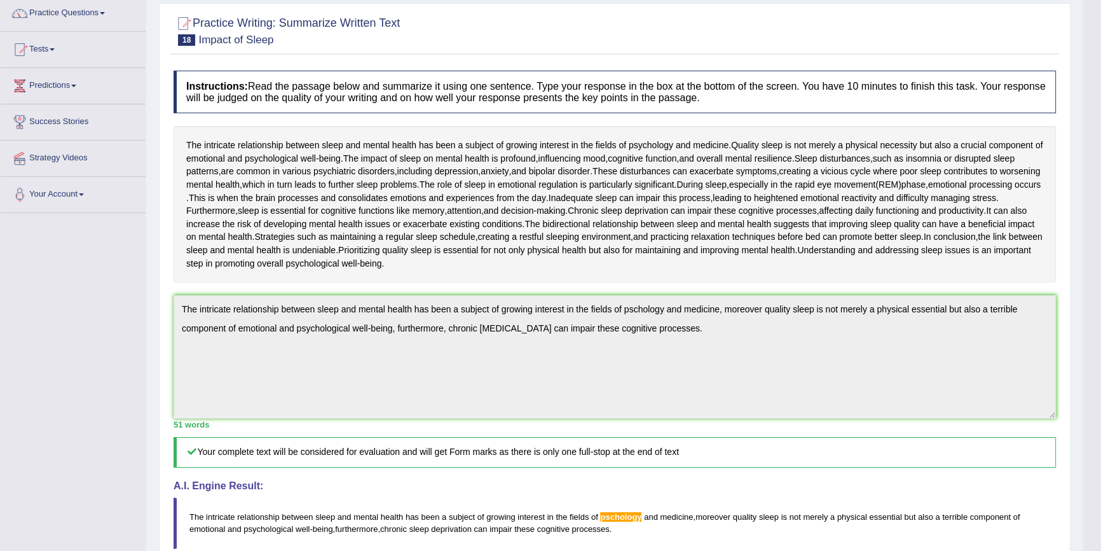
scroll to position [52, 0]
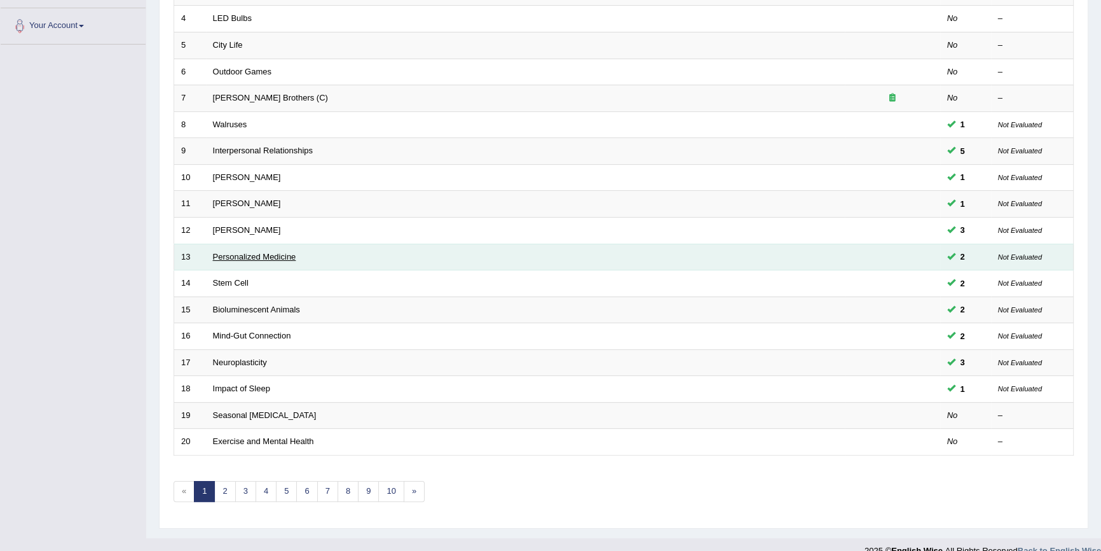
scroll to position [289, 0]
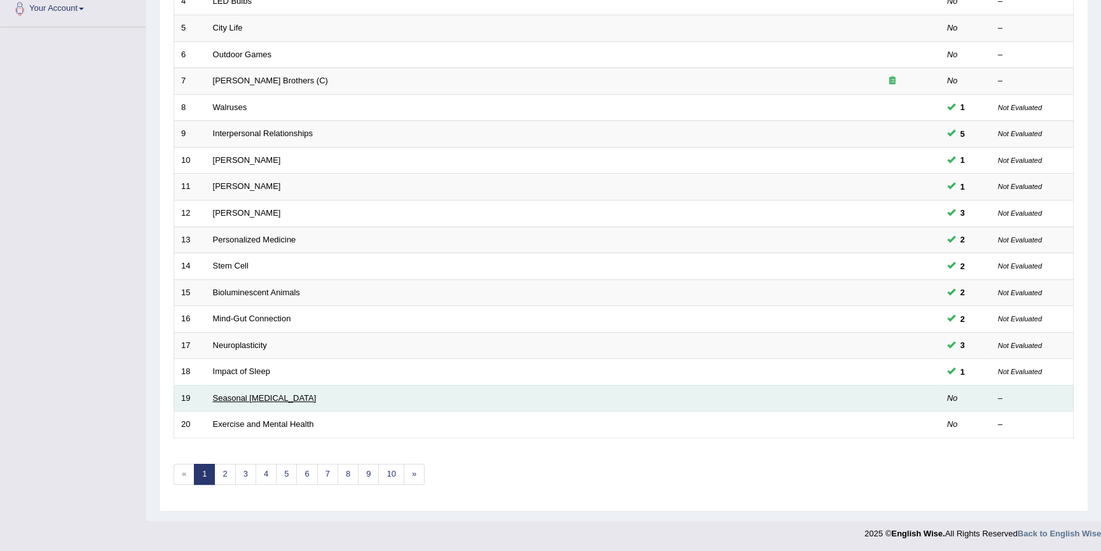
click at [248, 397] on link "Seasonal [MEDICAL_DATA]" at bounding box center [265, 398] width 104 height 10
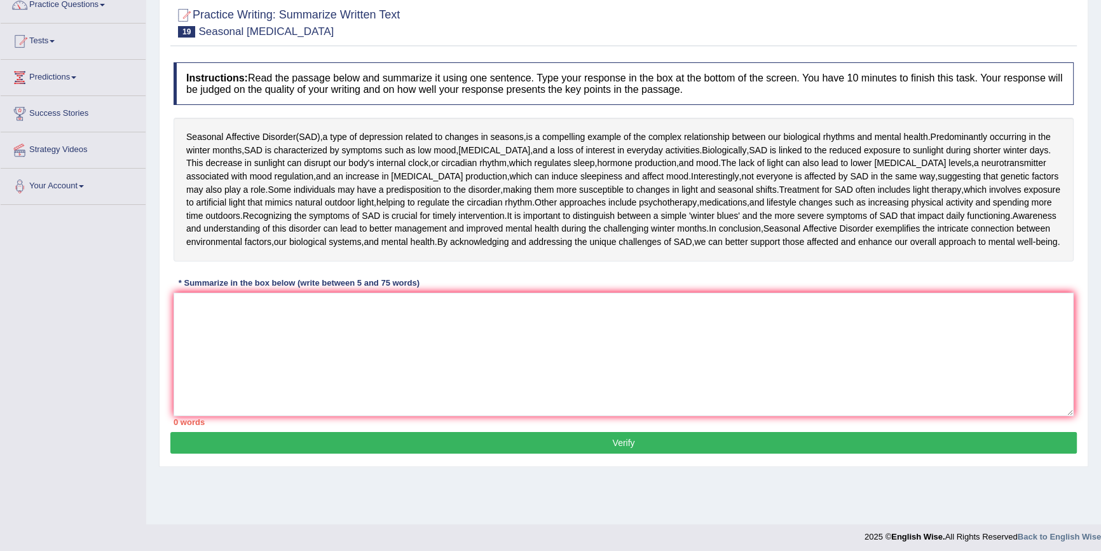
scroll to position [116, 0]
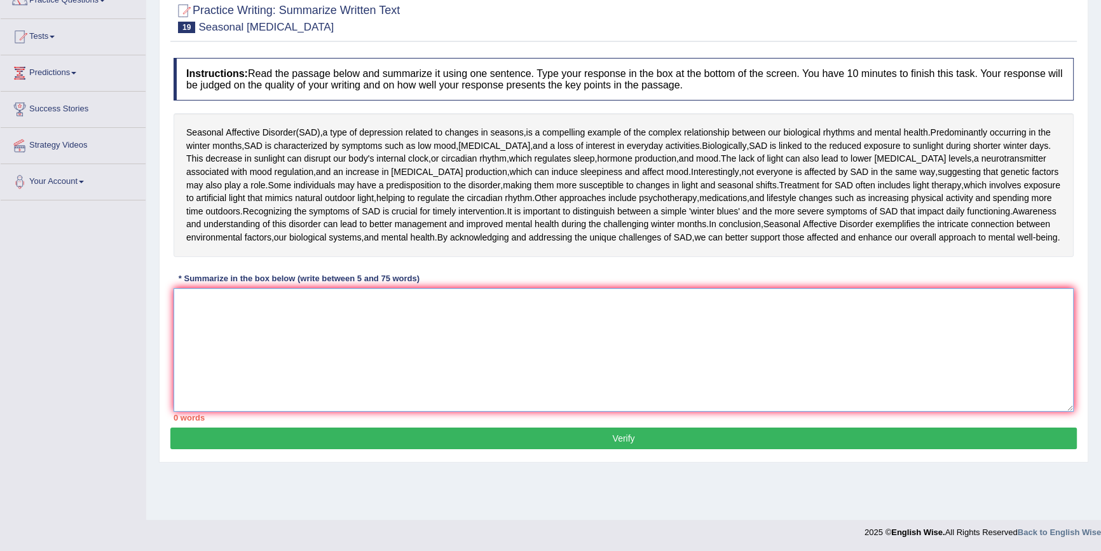
click at [212, 310] on textarea at bounding box center [624, 349] width 901 height 123
click at [195, 309] on textarea at bounding box center [624, 349] width 901 height 123
type textarea "s"
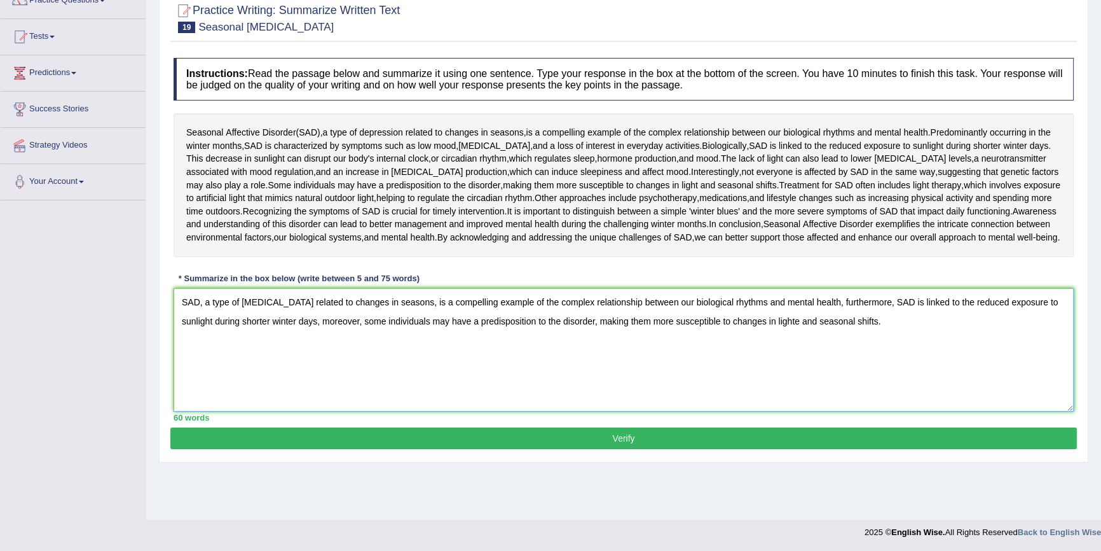
type textarea "SAD, a type of depression related to changes in seasons, is a compelling exampl…"
click at [714, 445] on button "Verify" at bounding box center [623, 438] width 907 height 22
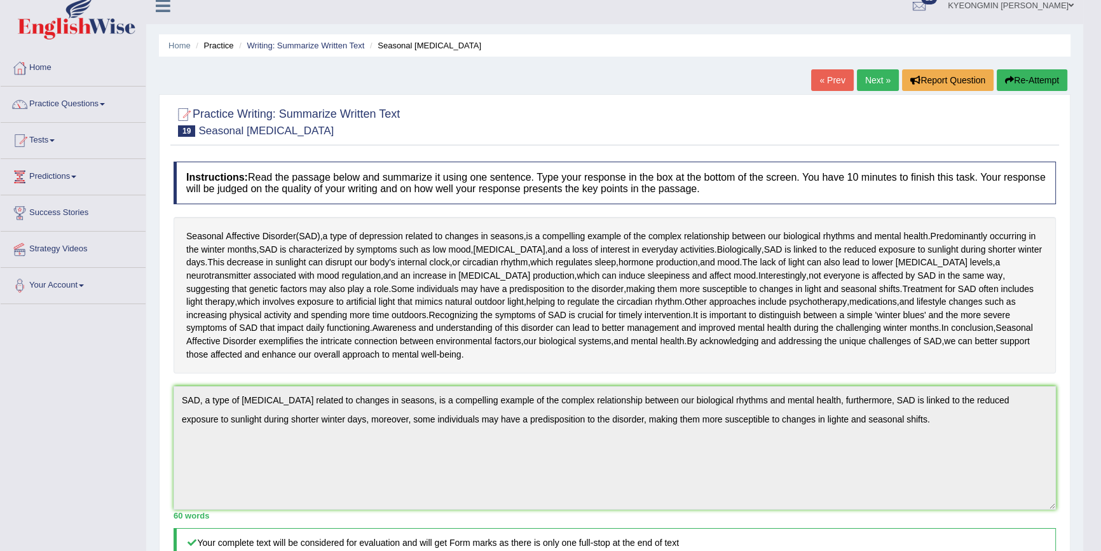
scroll to position [0, 0]
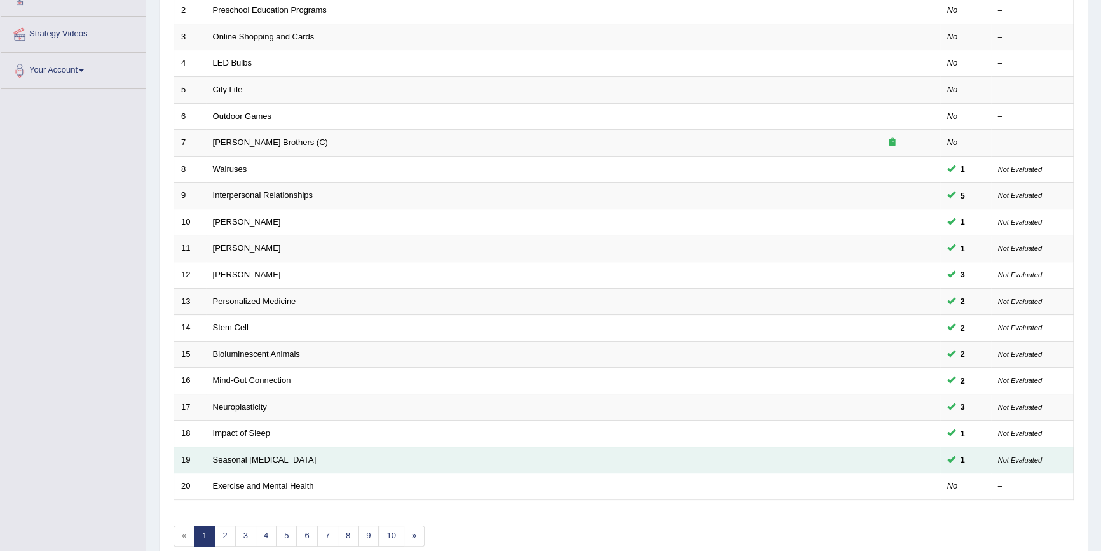
scroll to position [289, 0]
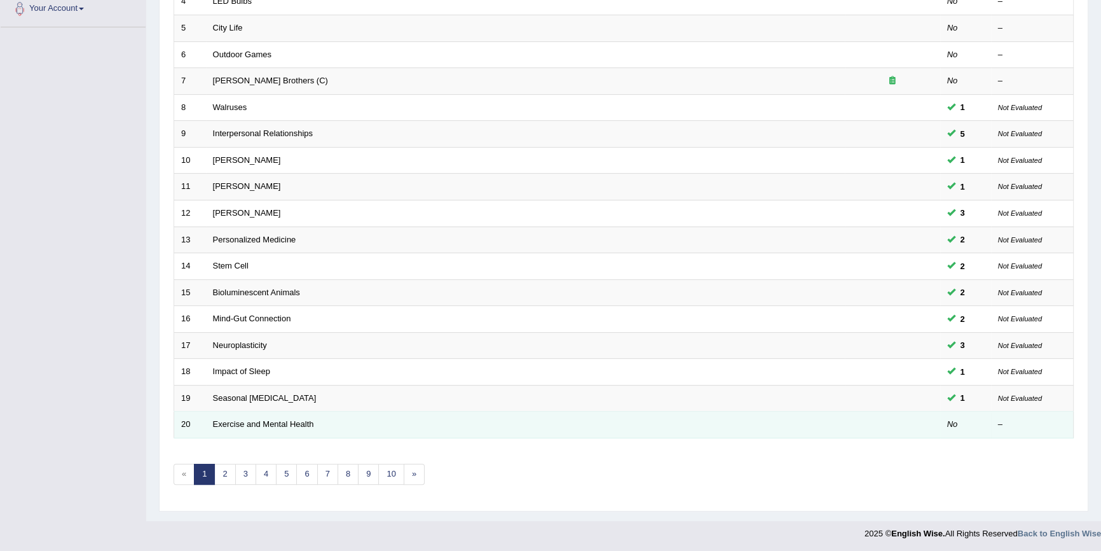
click at [282, 417] on td "Exercise and Mental Health" at bounding box center [525, 424] width 639 height 27
click at [280, 419] on link "Exercise and Mental Health" at bounding box center [263, 424] width 101 height 10
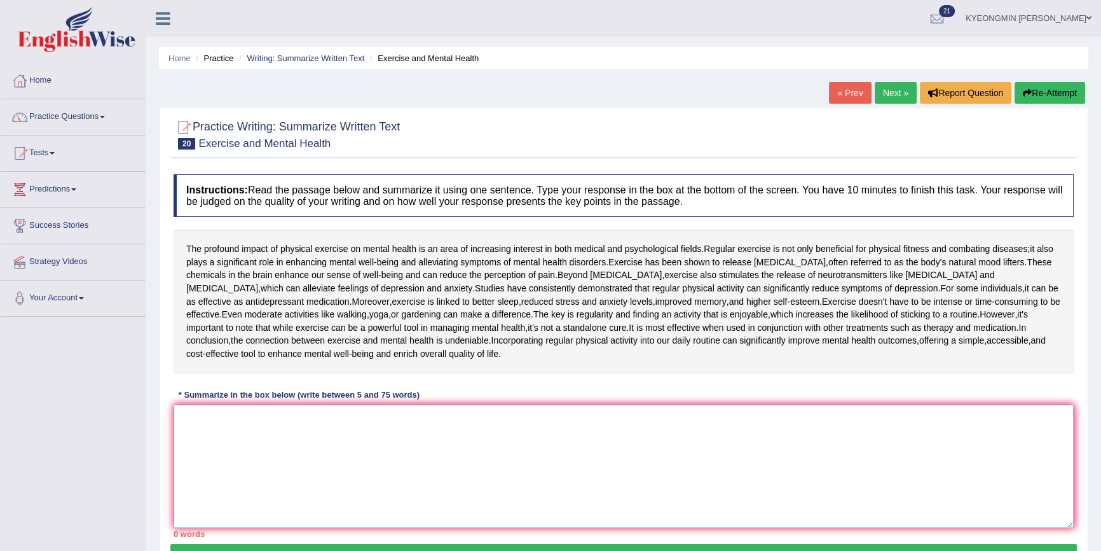
click at [286, 460] on textarea at bounding box center [624, 465] width 901 height 123
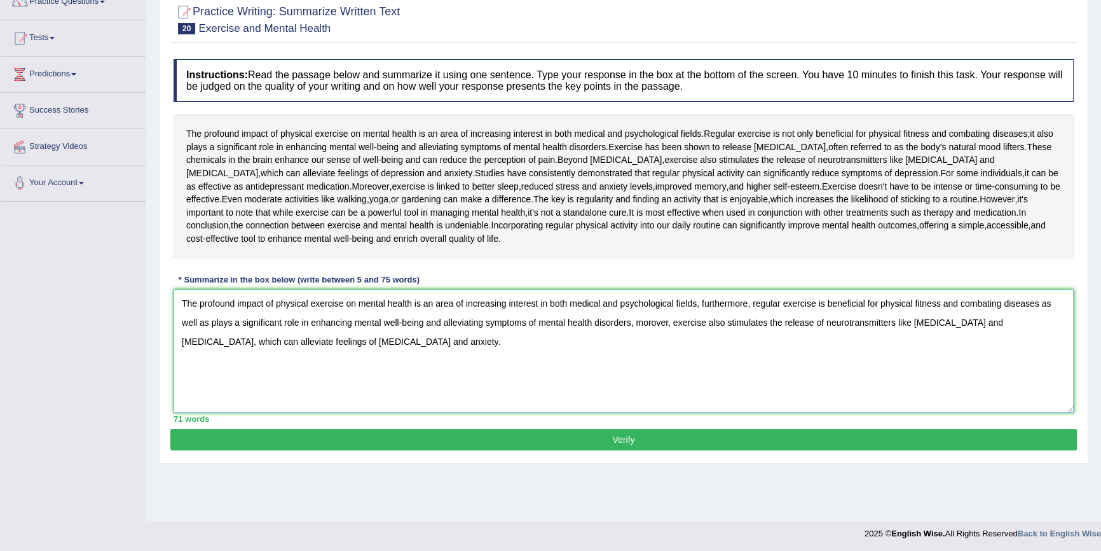
scroll to position [116, 0]
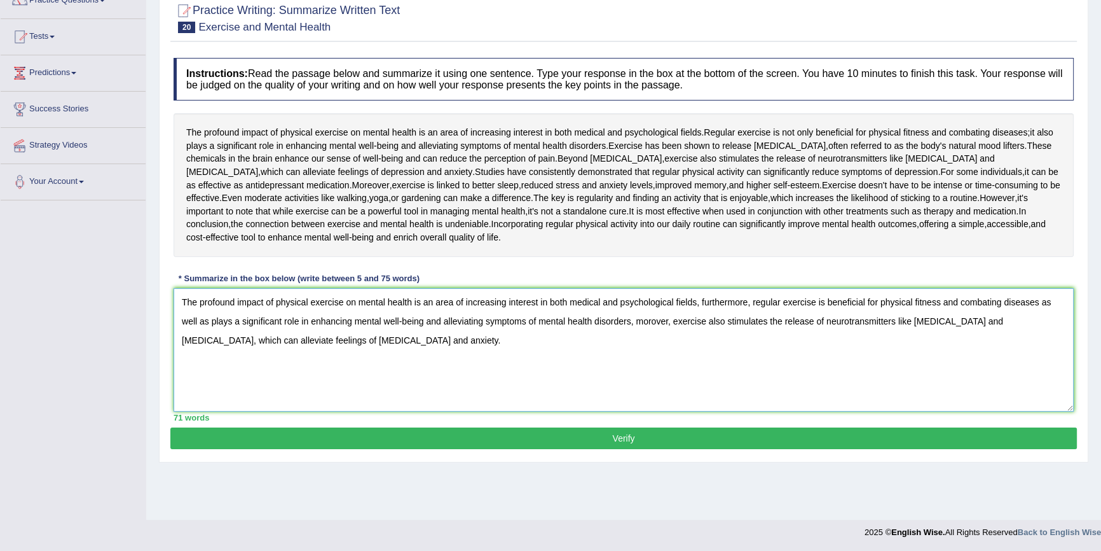
type textarea "The profound impact of physical exercise on mental health is an area of increas…"
click at [414, 449] on button "Verify" at bounding box center [623, 438] width 907 height 22
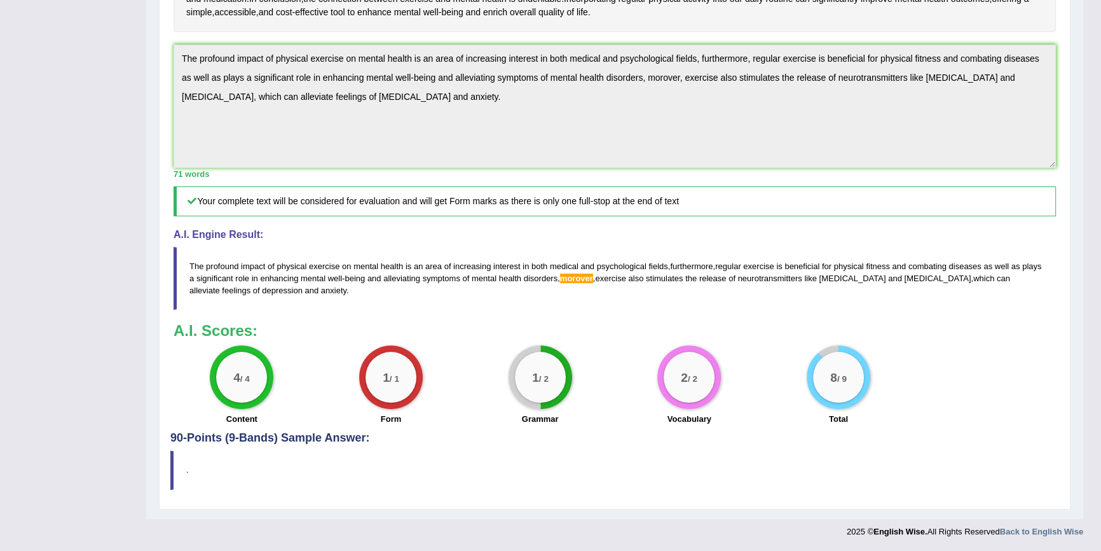
scroll to position [322, 0]
